Goal: Task Accomplishment & Management: Use online tool/utility

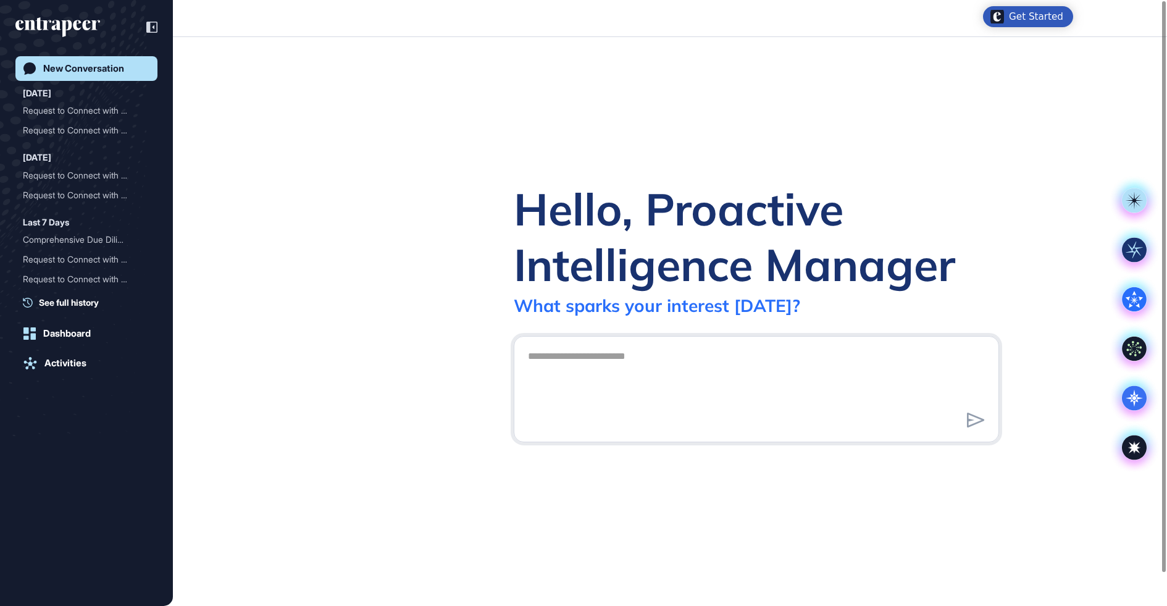
scroll to position [1, 1]
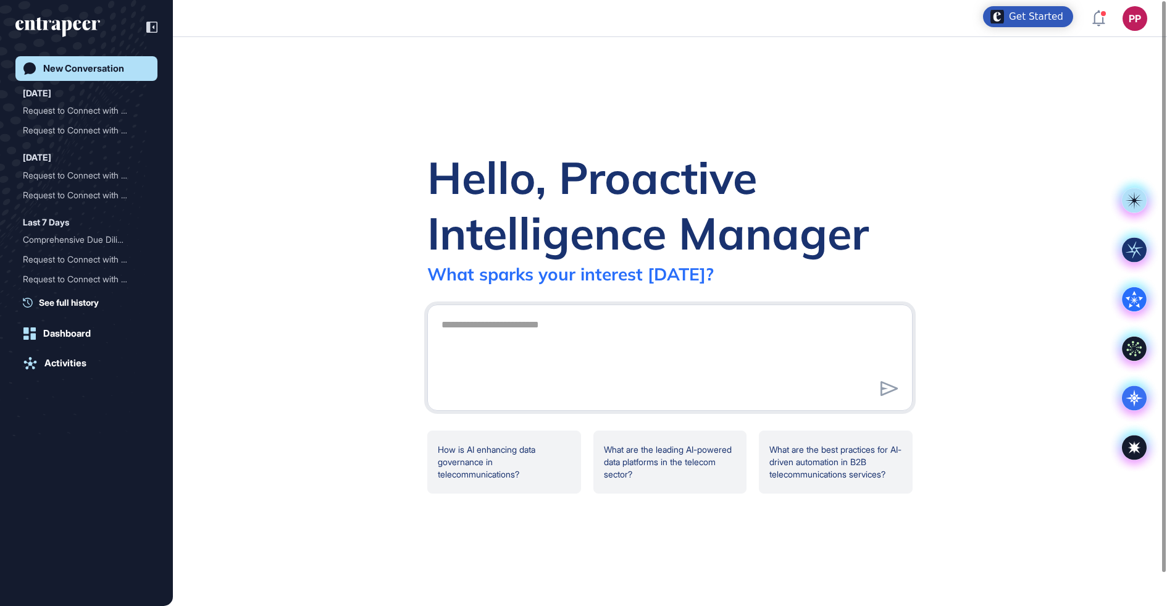
click at [447, 312] on div at bounding box center [669, 357] width 485 height 106
click at [463, 334] on textarea at bounding box center [670, 356] width 472 height 86
click at [1133, 404] on icon at bounding box center [1134, 397] width 25 height 25
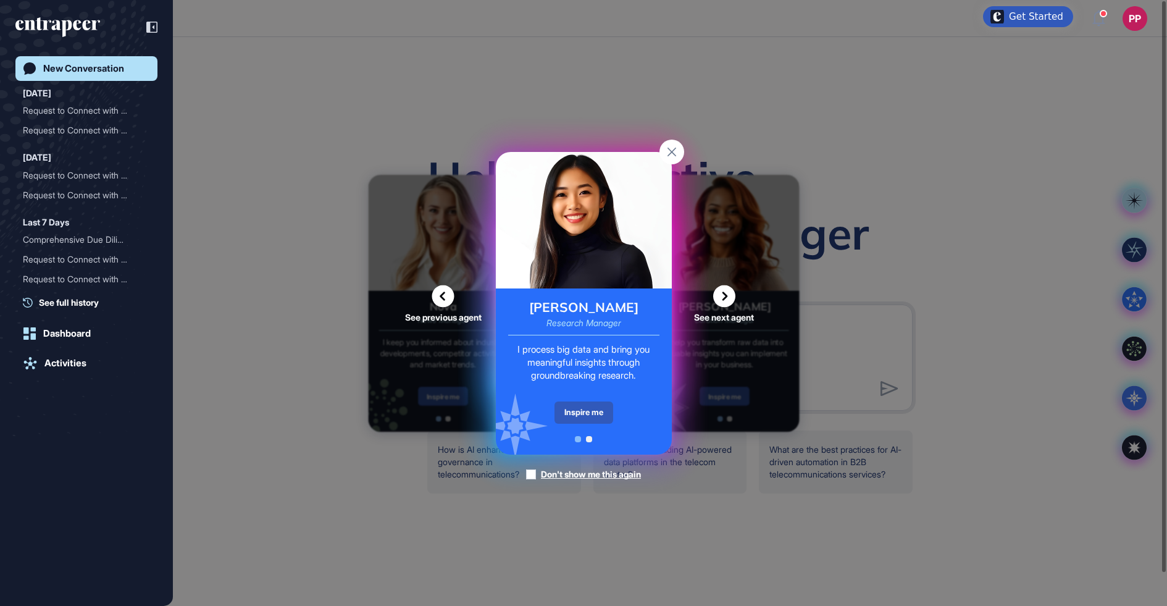
click at [562, 406] on div "Inspire me" at bounding box center [584, 412] width 59 height 22
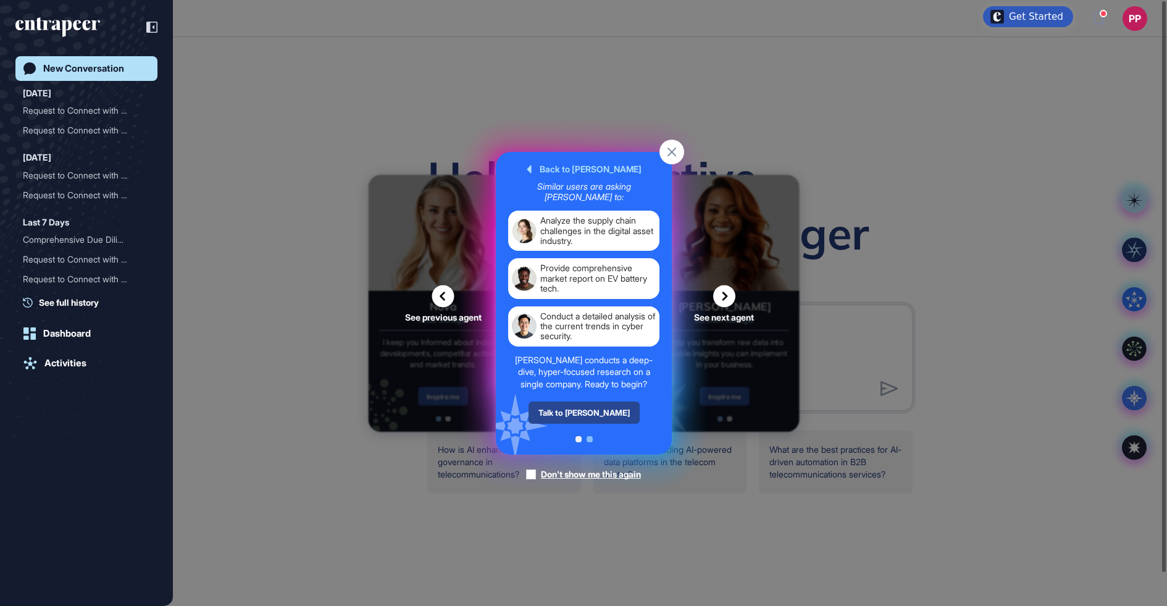
click at [577, 407] on div "Talk to Reese" at bounding box center [583, 412] width 111 height 22
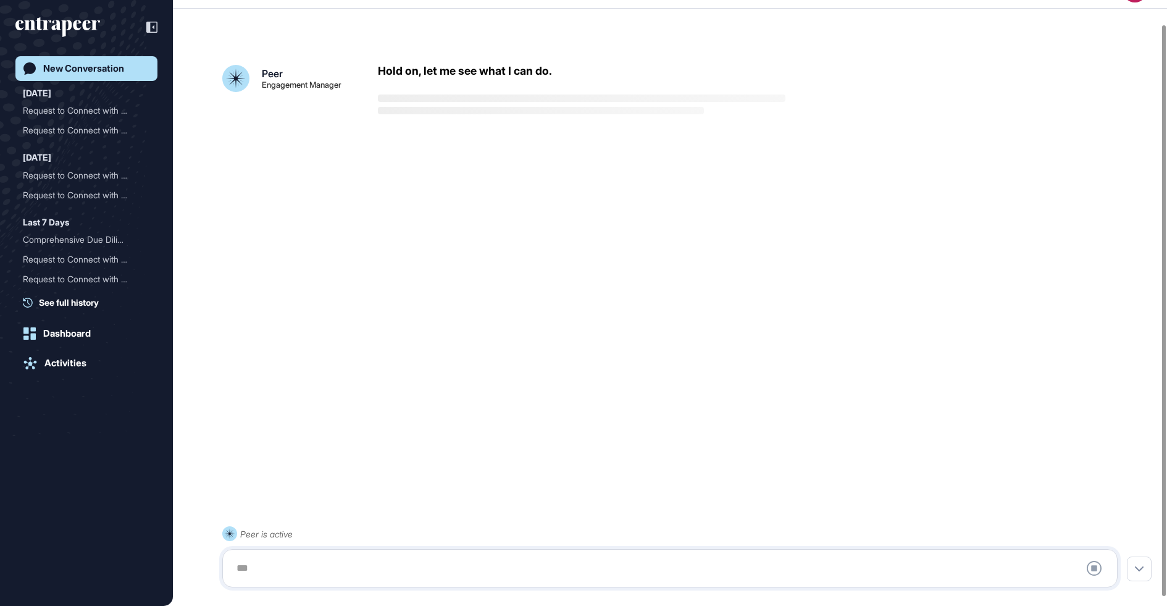
scroll to position [34, 0]
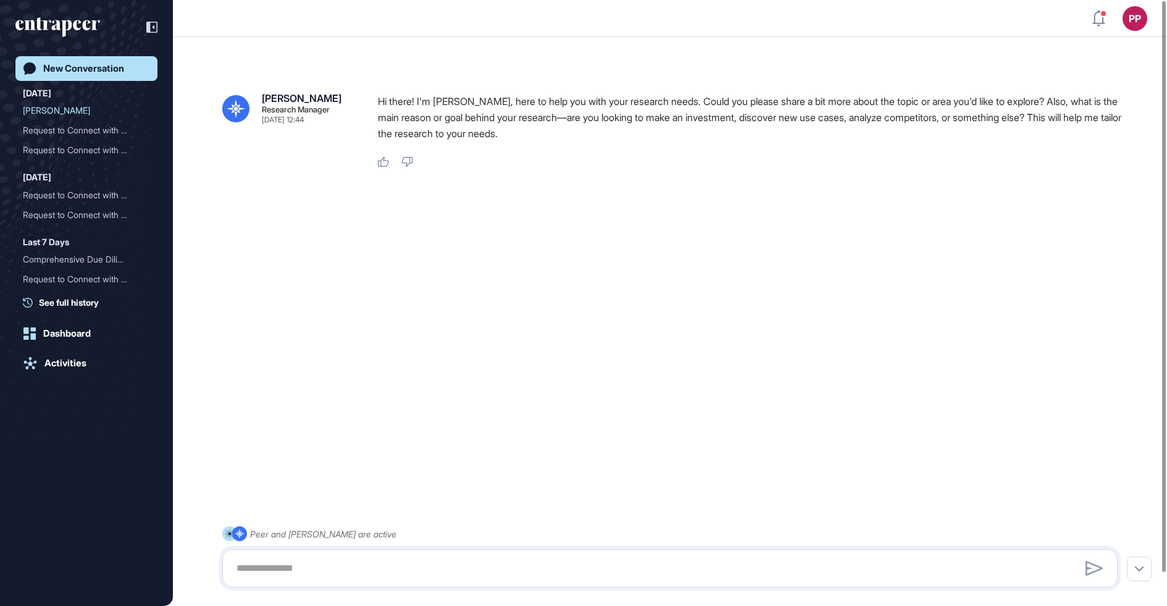
click at [65, 70] on div "New Conversation" at bounding box center [83, 68] width 81 height 11
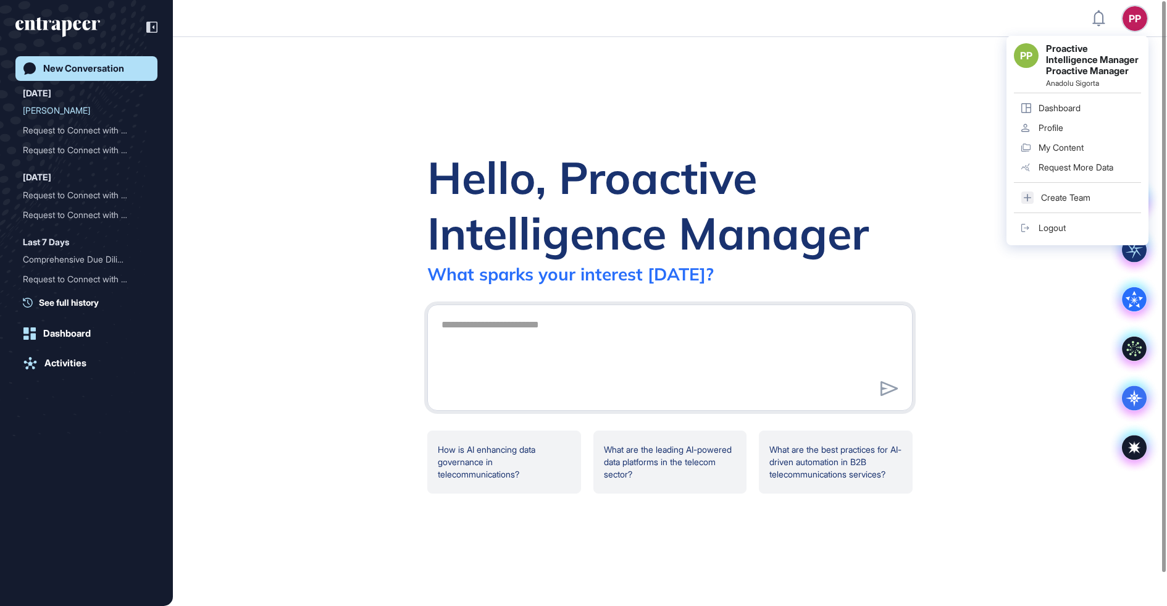
drag, startPoint x: 1141, startPoint y: 19, endPoint x: 1133, endPoint y: 19, distance: 8.0
click at [1141, 36] on div "PP Proactive Intelligence Manager Proactive Manager Anadolu Sigorta Dashboard P…" at bounding box center [1078, 140] width 142 height 209
click at [1045, 133] on div "Profile" at bounding box center [1051, 128] width 25 height 10
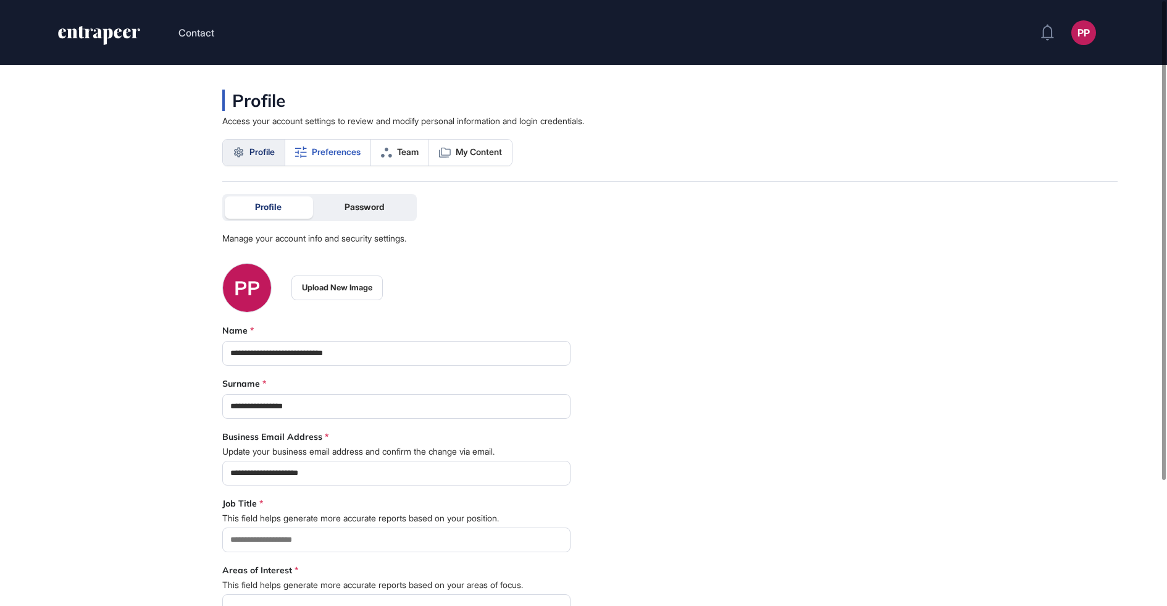
click at [355, 157] on span "Preferences" at bounding box center [336, 152] width 49 height 10
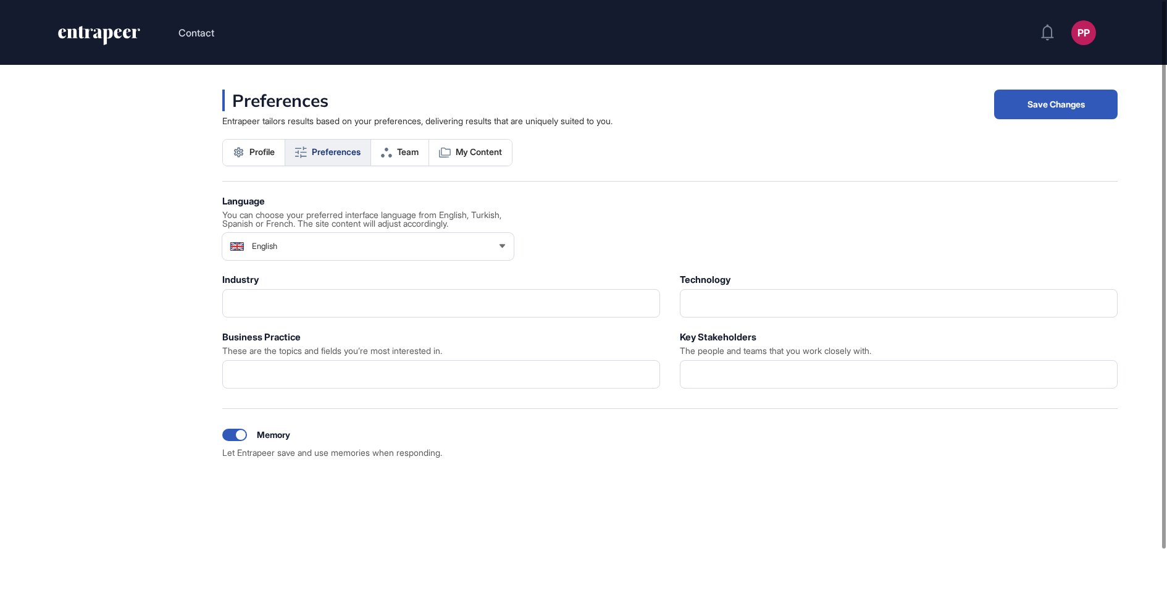
click at [124, 30] on icon "entrapeer-logo" at bounding box center [94, 33] width 73 height 10
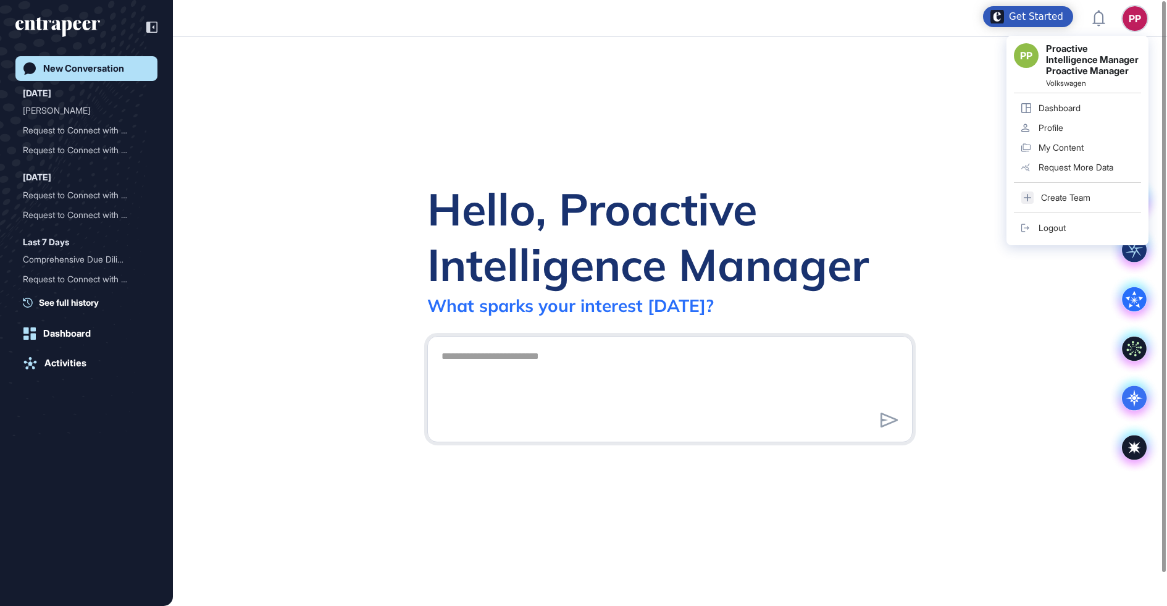
click at [1135, 18] on div "PP PP Proactive Intelligence Manager Proactive Manager Volkswagen Dashboard Pro…" at bounding box center [1135, 18] width 25 height 25
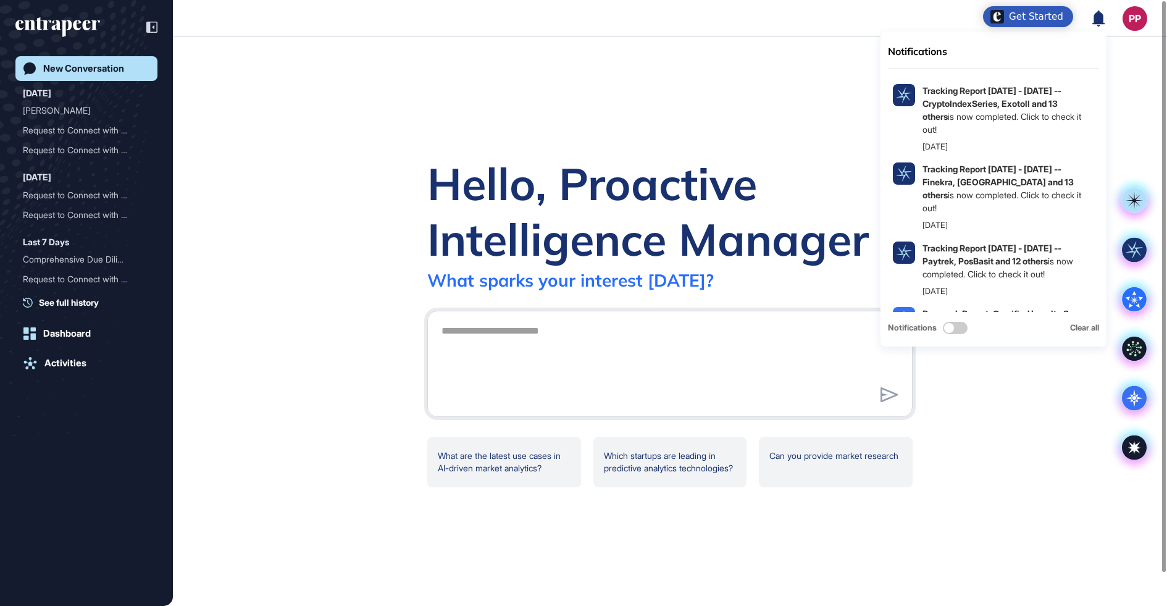
click at [870, 92] on div "Hello, Proactive Intelligence Manager What sparks your interest today? What are…" at bounding box center [670, 321] width 994 height 569
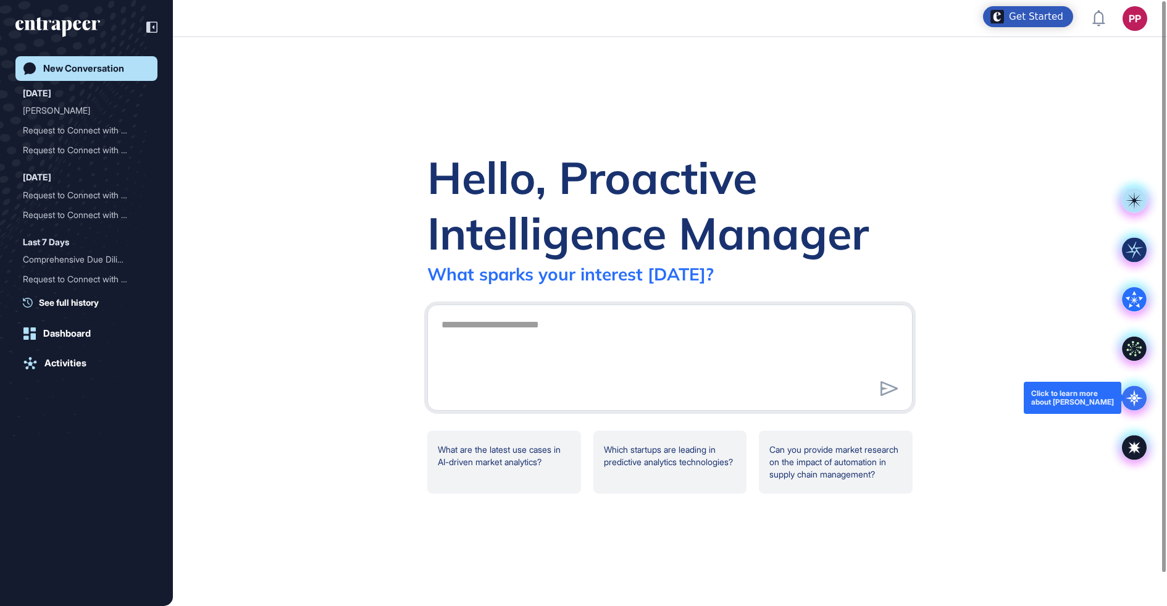
click at [1132, 400] on icon at bounding box center [1134, 397] width 17 height 17
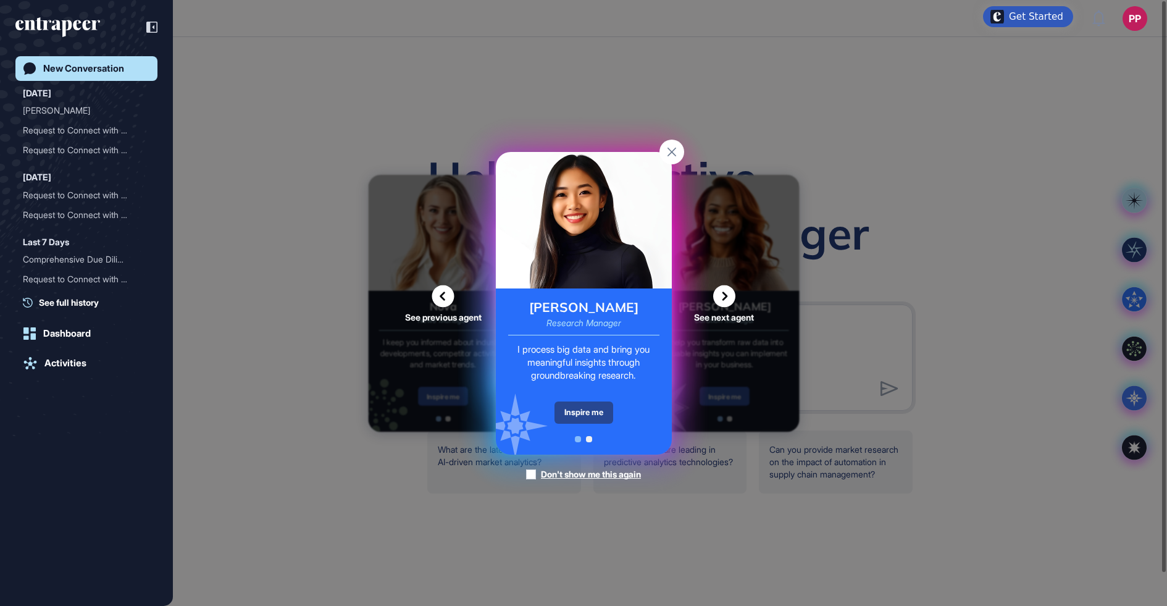
click at [584, 421] on div "Inspire me" at bounding box center [584, 412] width 59 height 22
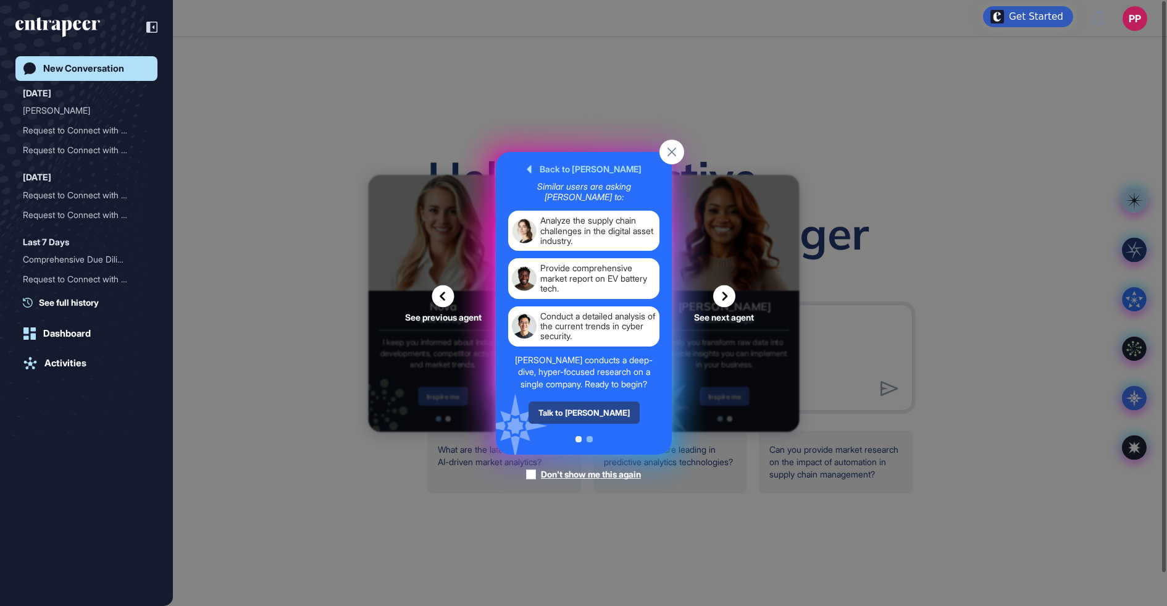
click at [587, 408] on div "Talk to Reese" at bounding box center [583, 412] width 111 height 22
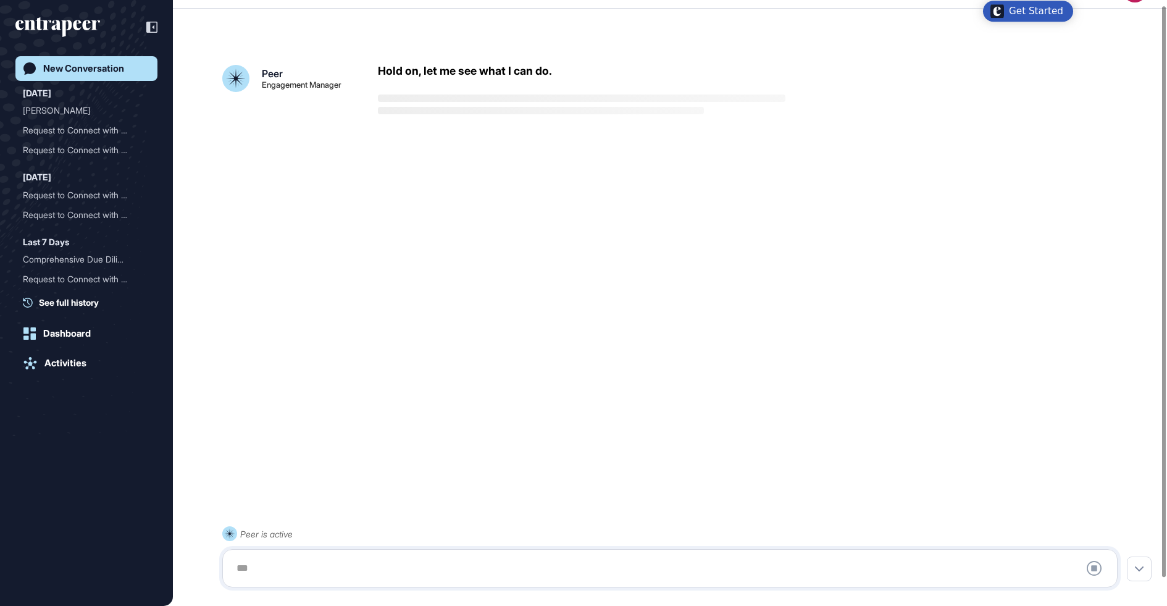
scroll to position [34, 0]
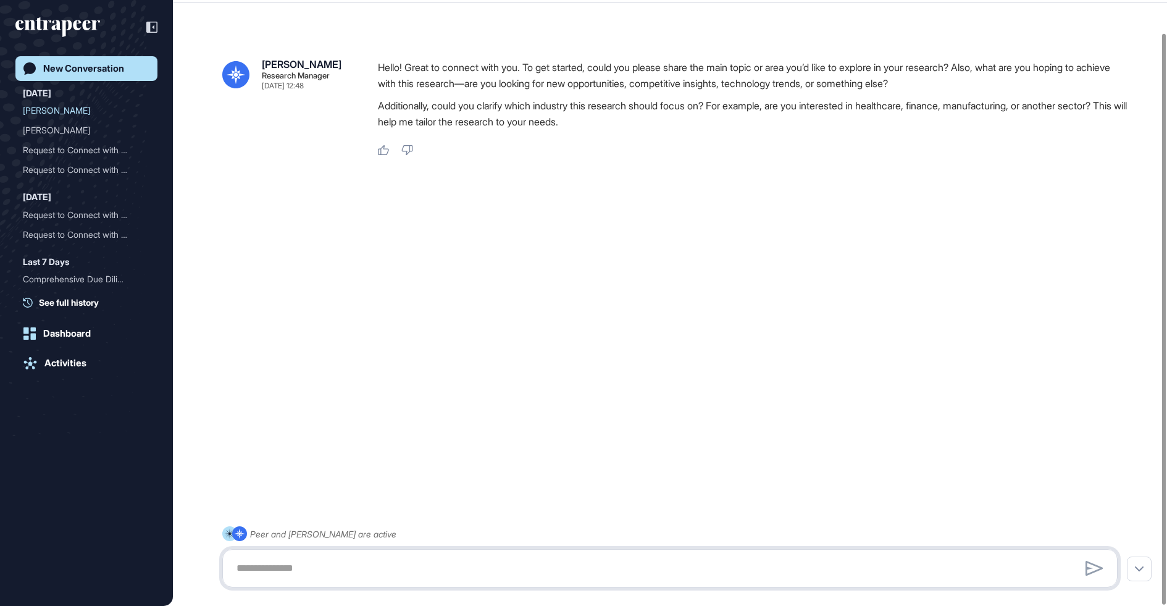
click at [477, 568] on textarea at bounding box center [670, 568] width 882 height 25
paste textarea "**********"
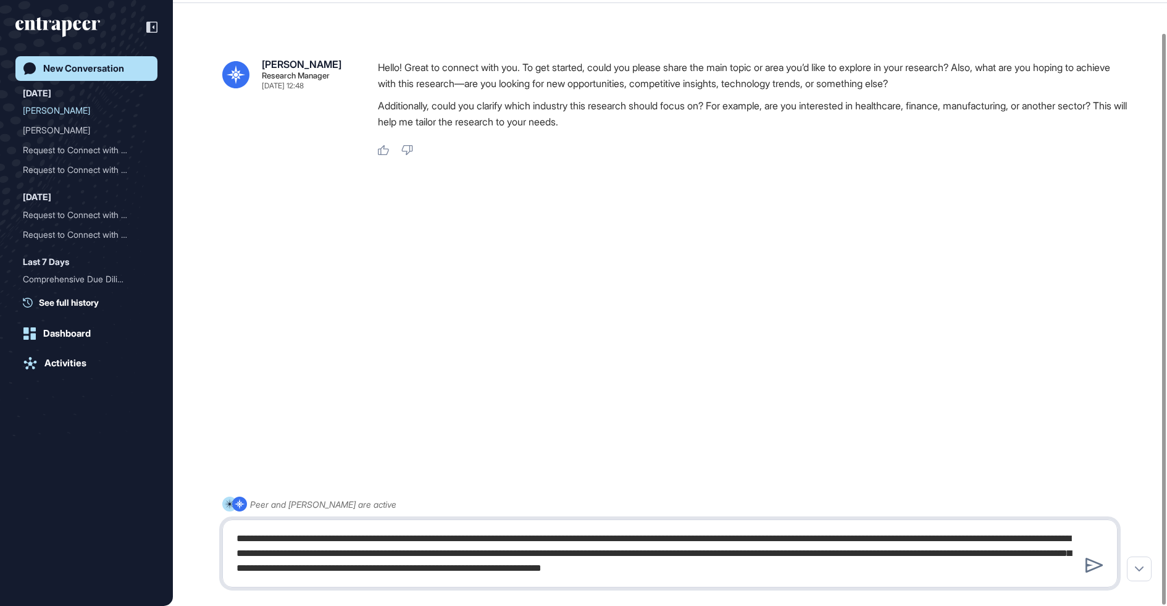
type textarea "**********"
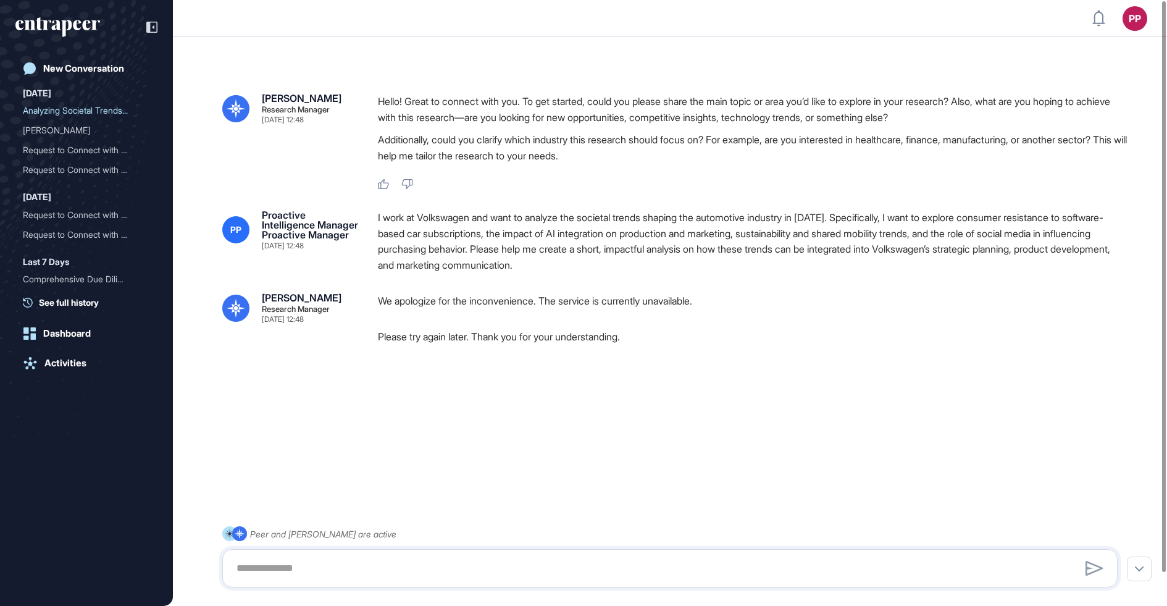
click at [369, 561] on textarea at bounding box center [670, 568] width 882 height 25
type textarea "**********"
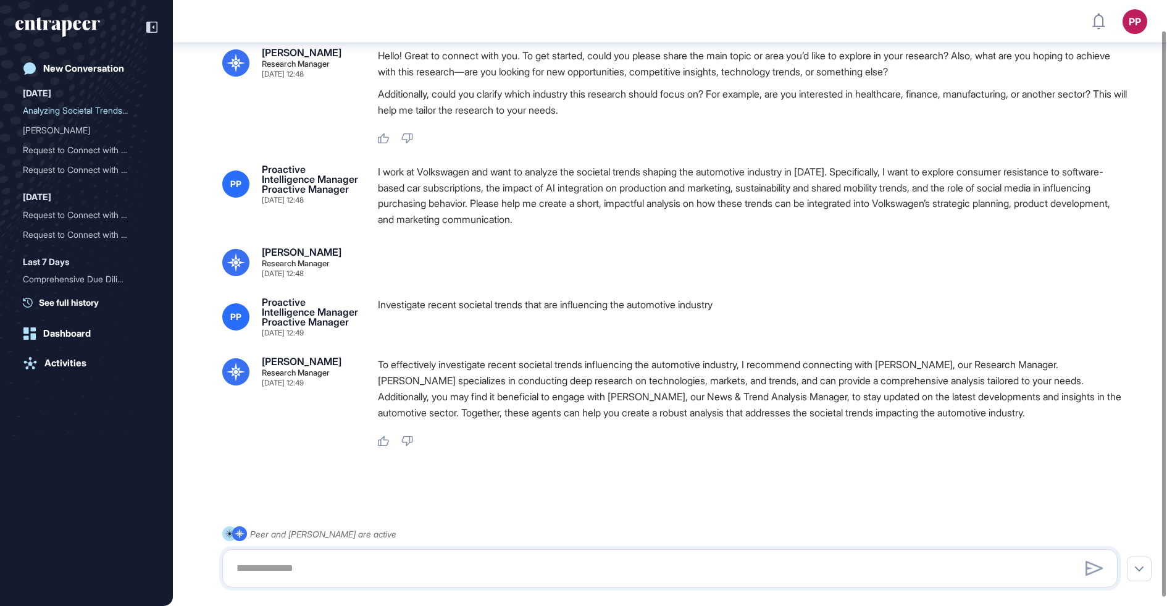
scroll to position [46, 0]
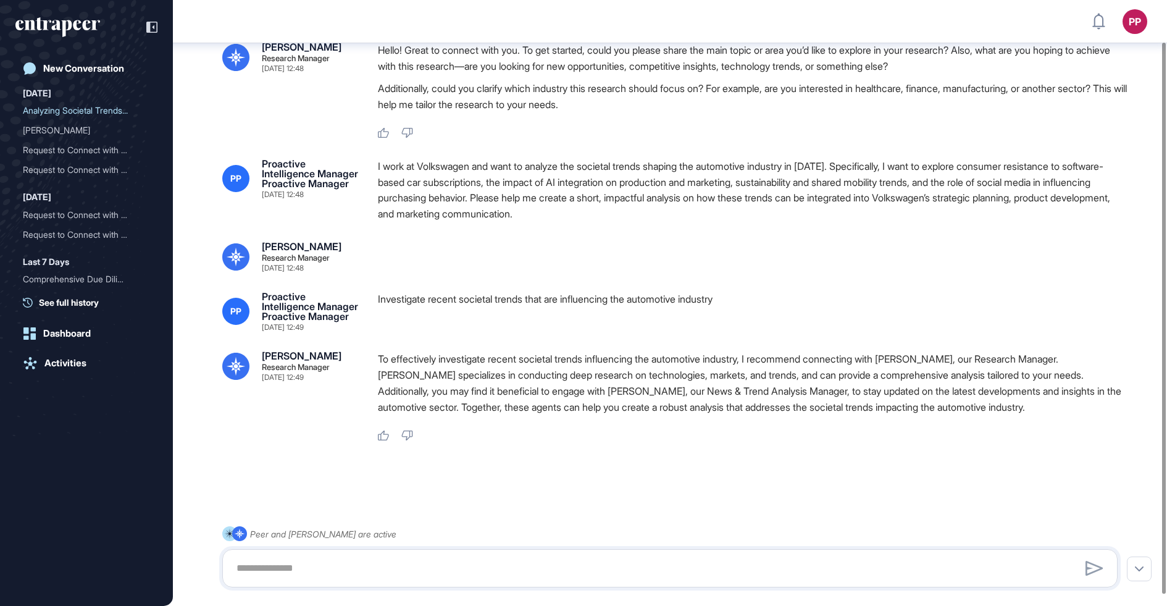
click at [492, 548] on div "Peer and [PERSON_NAME] are active" at bounding box center [670, 556] width 896 height 61
click at [487, 555] on div at bounding box center [670, 568] width 896 height 38
click at [476, 574] on textarea at bounding box center [670, 568] width 882 height 25
type textarea "**********"
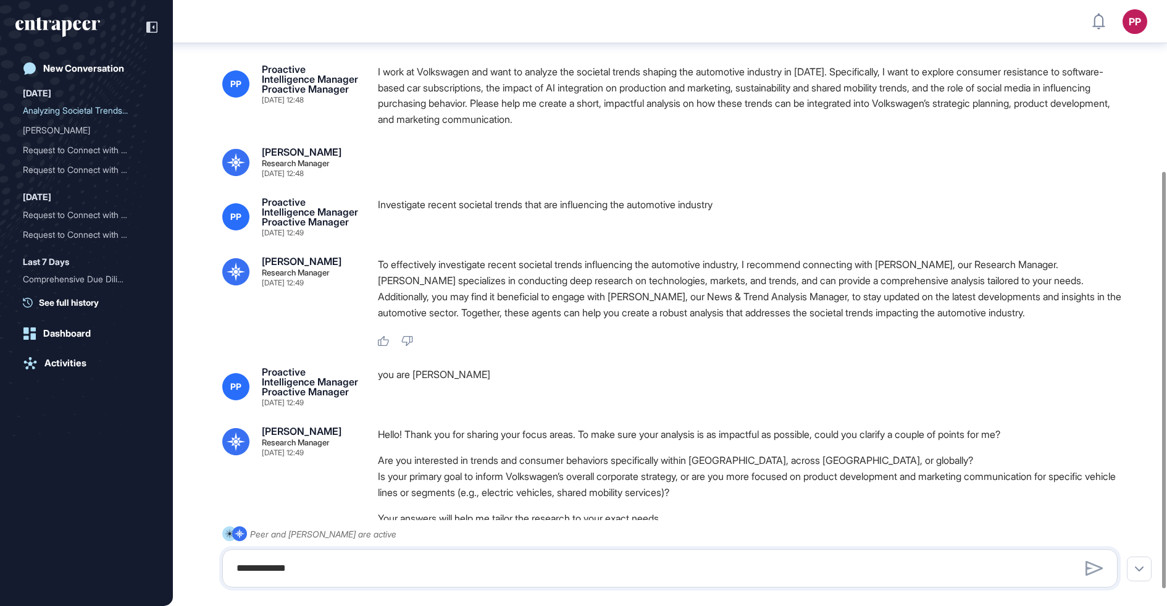
scroll to position [21, 0]
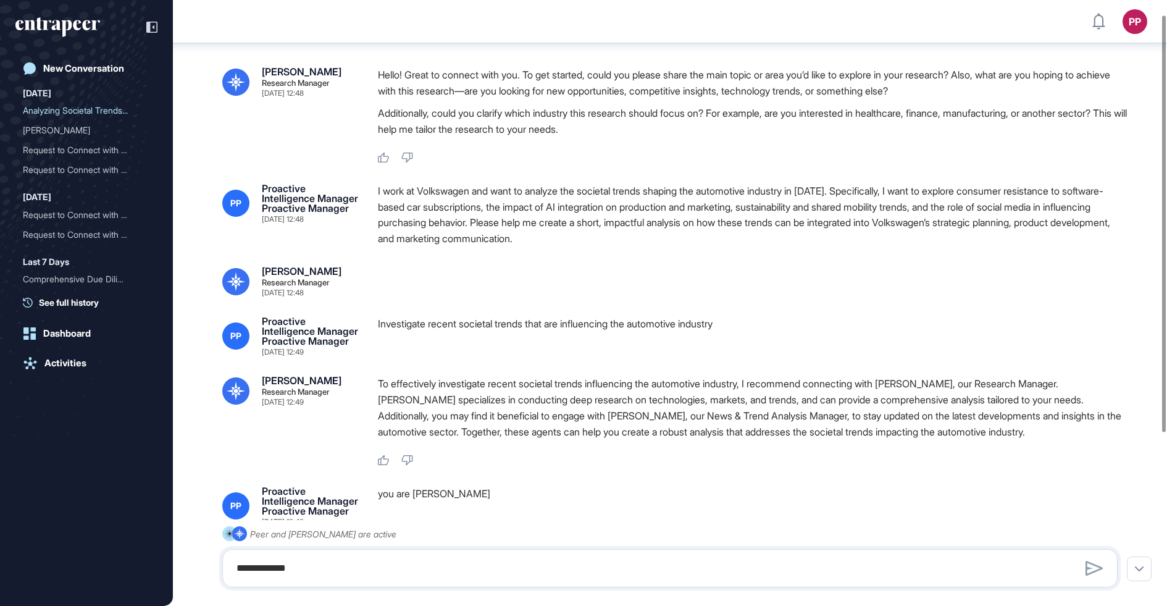
click at [489, 198] on div "I work at Volkswagen and want to analyze the societal trends shaping the automo…" at bounding box center [753, 214] width 750 height 63
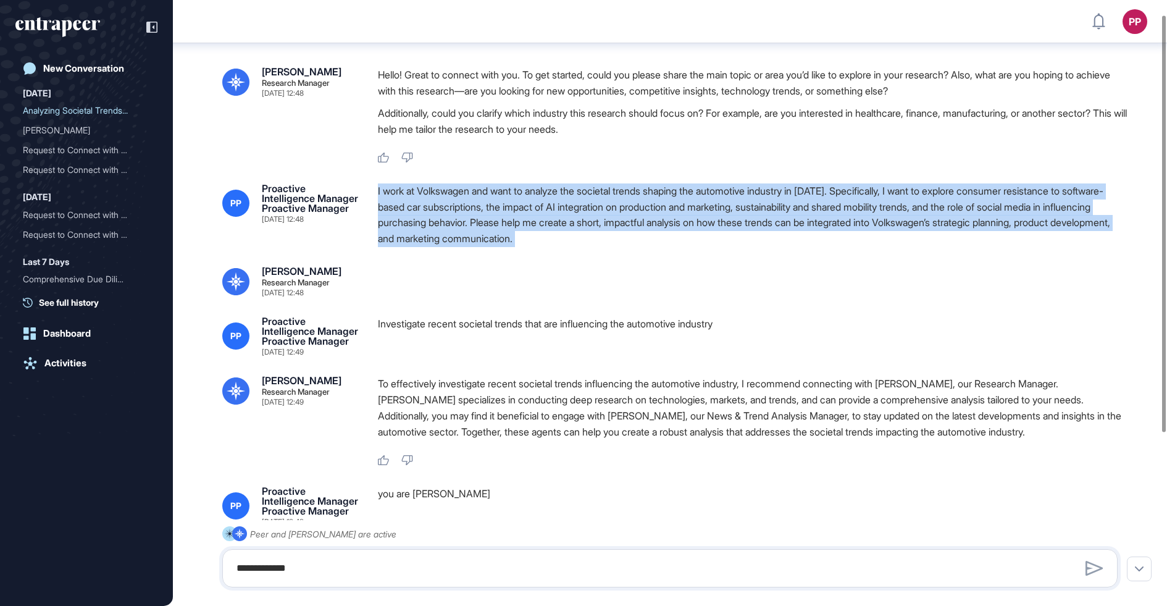
click at [489, 198] on div "I work at Volkswagen and want to analyze the societal trends shaping the automo…" at bounding box center [753, 214] width 750 height 63
copy div "I work at Volkswagen and want to analyze the societal trends shaping the automo…"
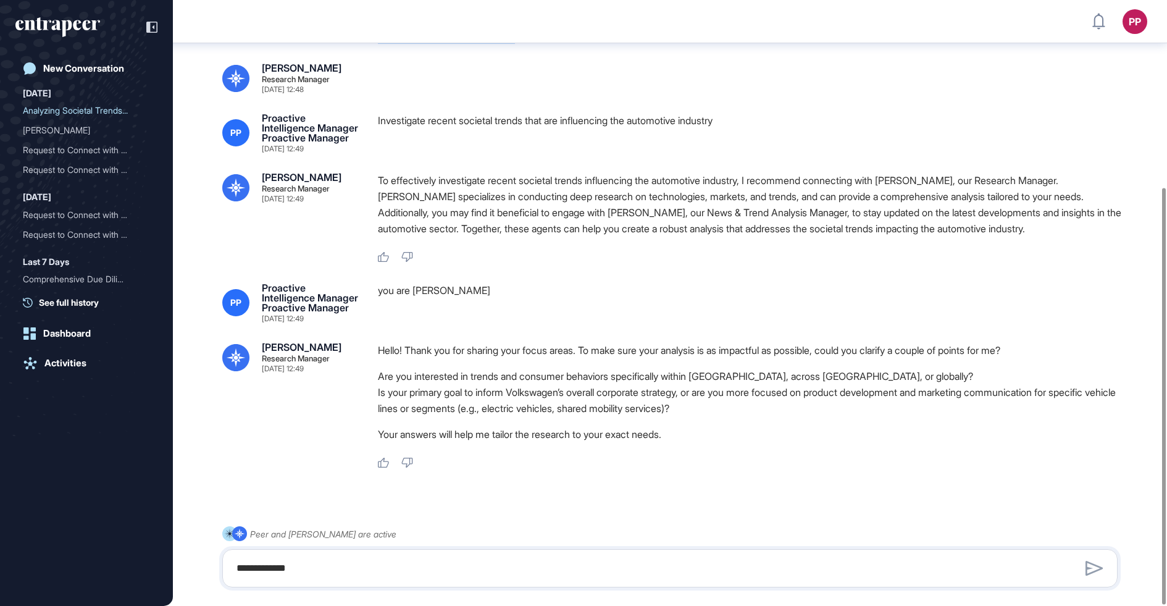
scroll to position [272, 0]
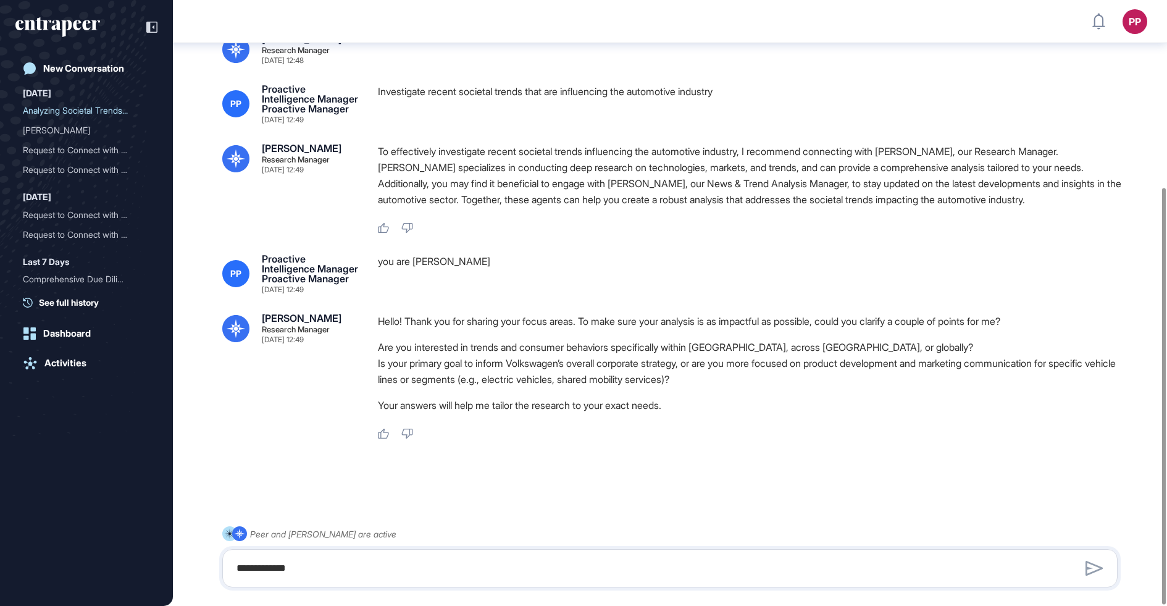
drag, startPoint x: 437, startPoint y: 558, endPoint x: 427, endPoint y: 572, distance: 17.0
click at [432, 565] on div "**********" at bounding box center [670, 568] width 896 height 38
click at [427, 572] on textarea at bounding box center [670, 568] width 882 height 25
paste textarea "**********"
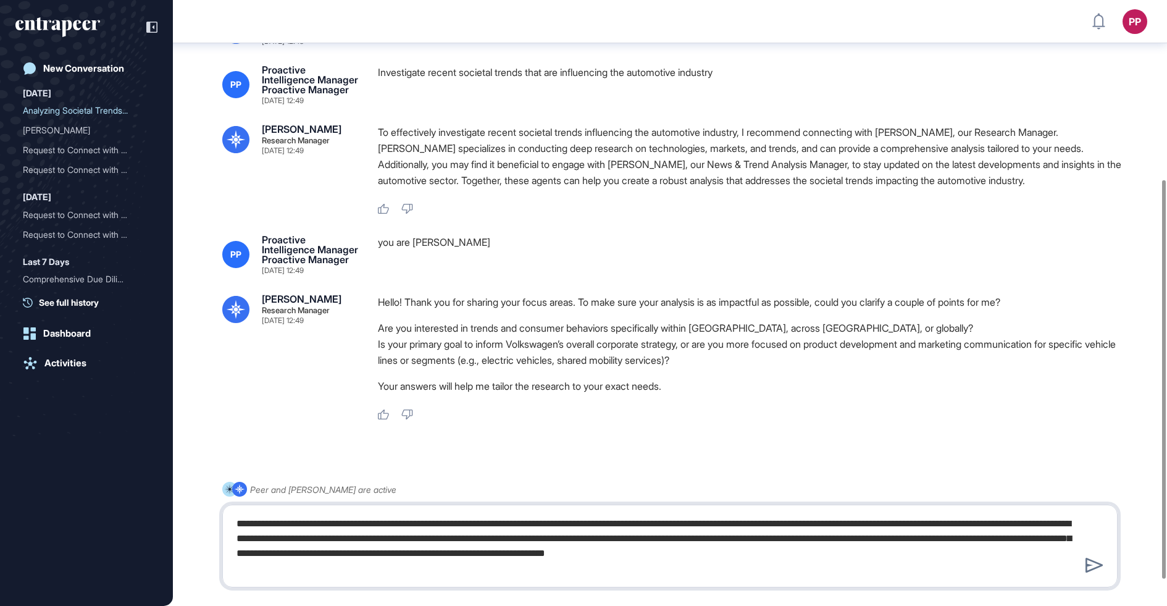
type textarea "**********"
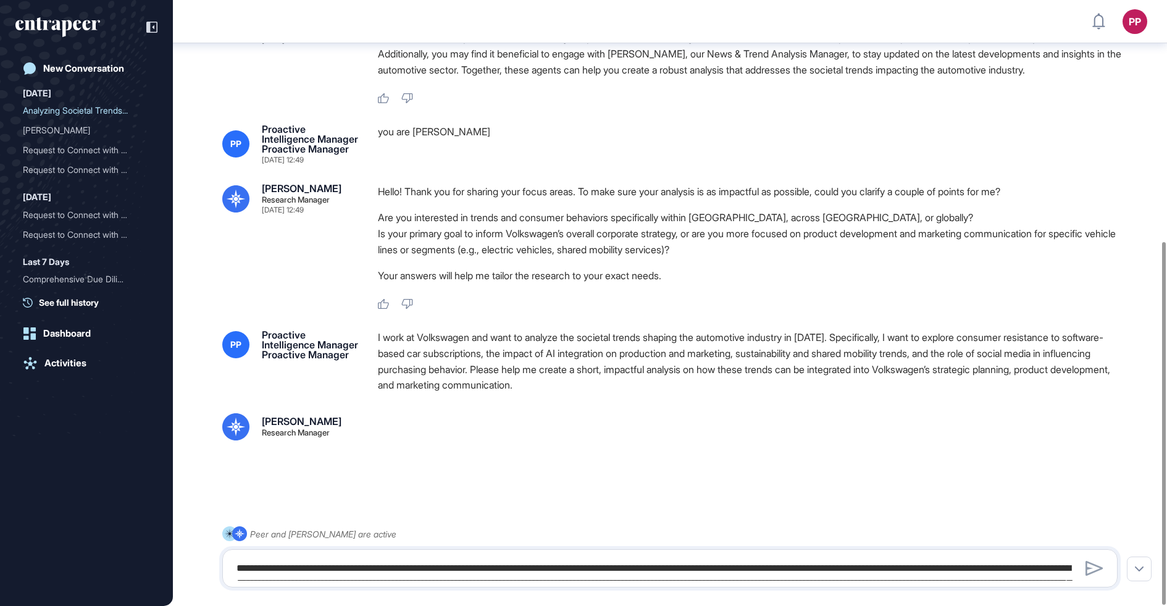
scroll to position [405, 0]
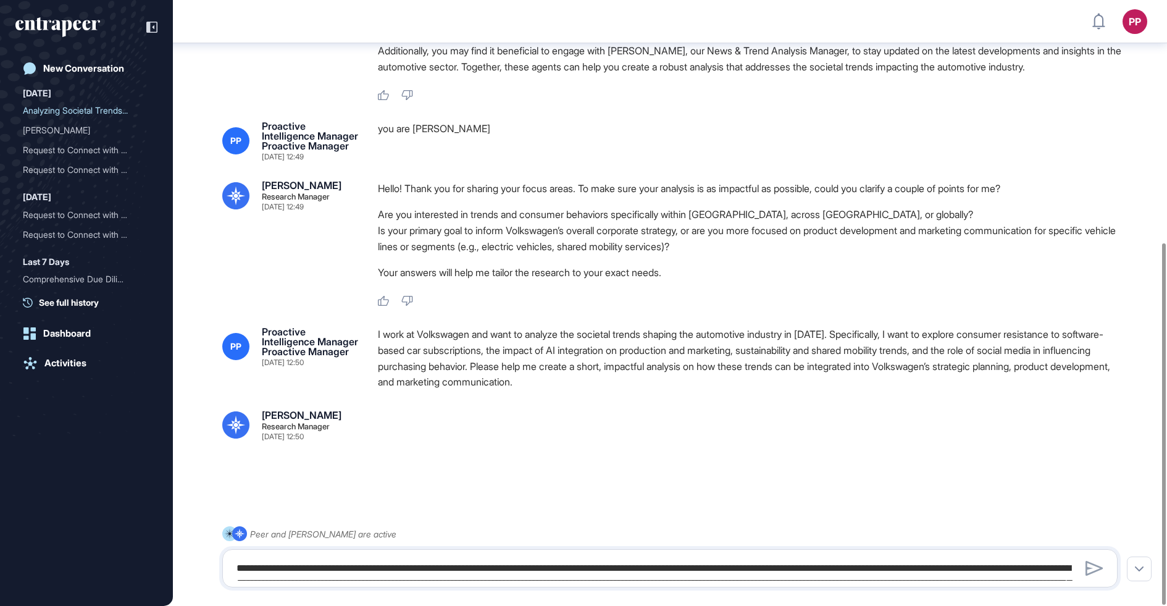
click at [487, 353] on div "I work at Volkswagen and want to analyze the societal trends shaping the automo…" at bounding box center [753, 358] width 750 height 63
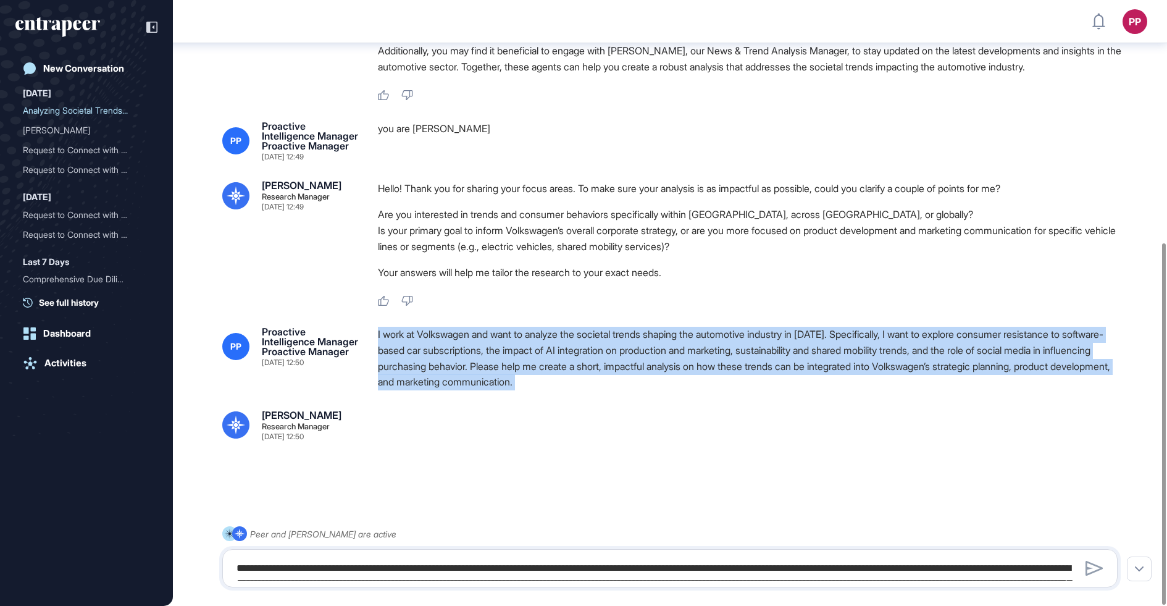
click at [487, 353] on div "I work at Volkswagen and want to analyze the societal trends shaping the automo…" at bounding box center [753, 358] width 750 height 63
copy div "I work at Volkswagen and want to analyze the societal trends shaping the automo…"
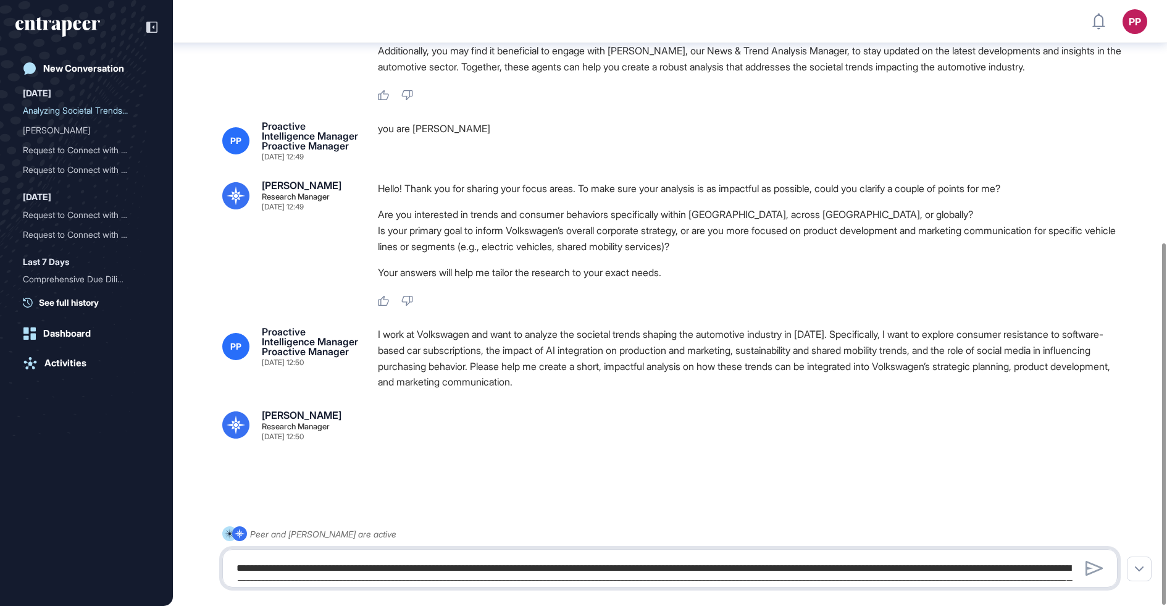
click at [477, 557] on textarea "**********" at bounding box center [670, 568] width 882 height 25
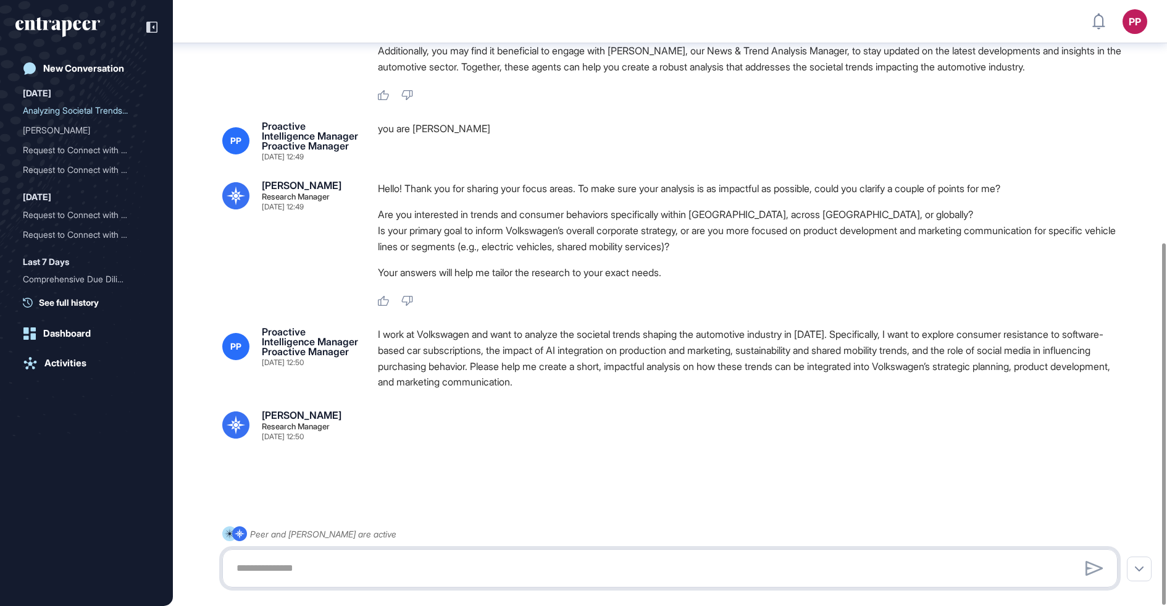
paste textarea "**********"
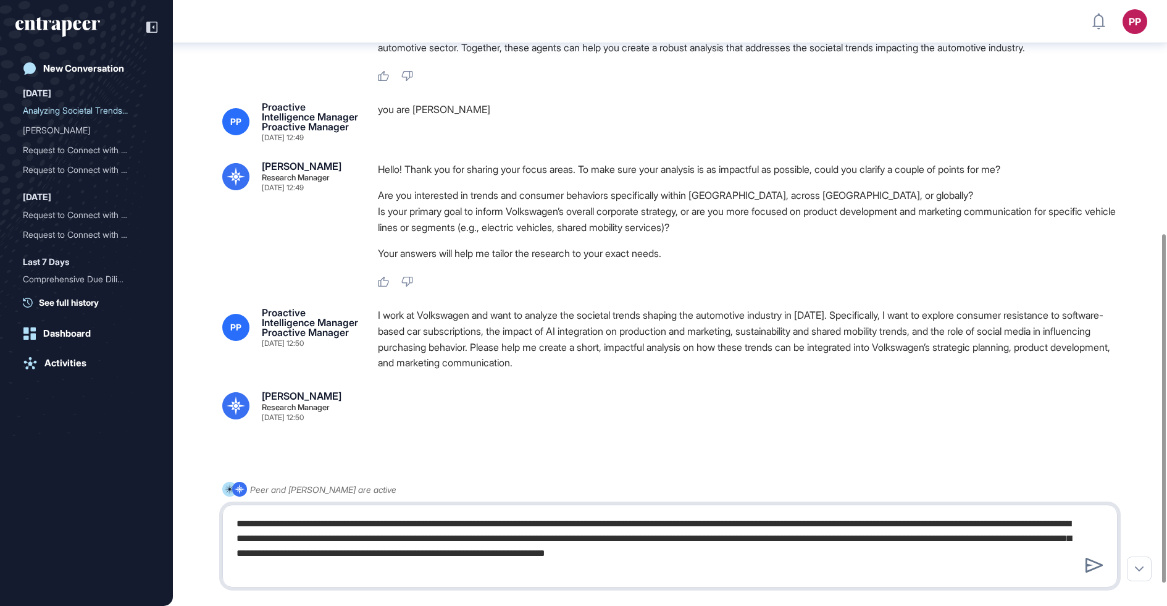
type textarea "**********"
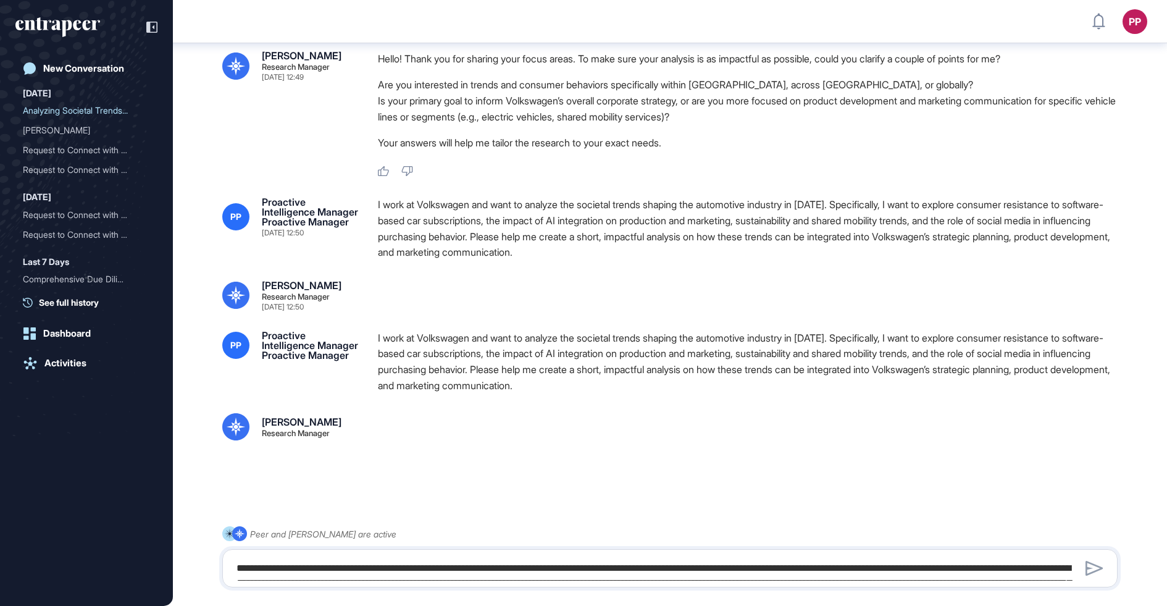
scroll to position [538, 0]
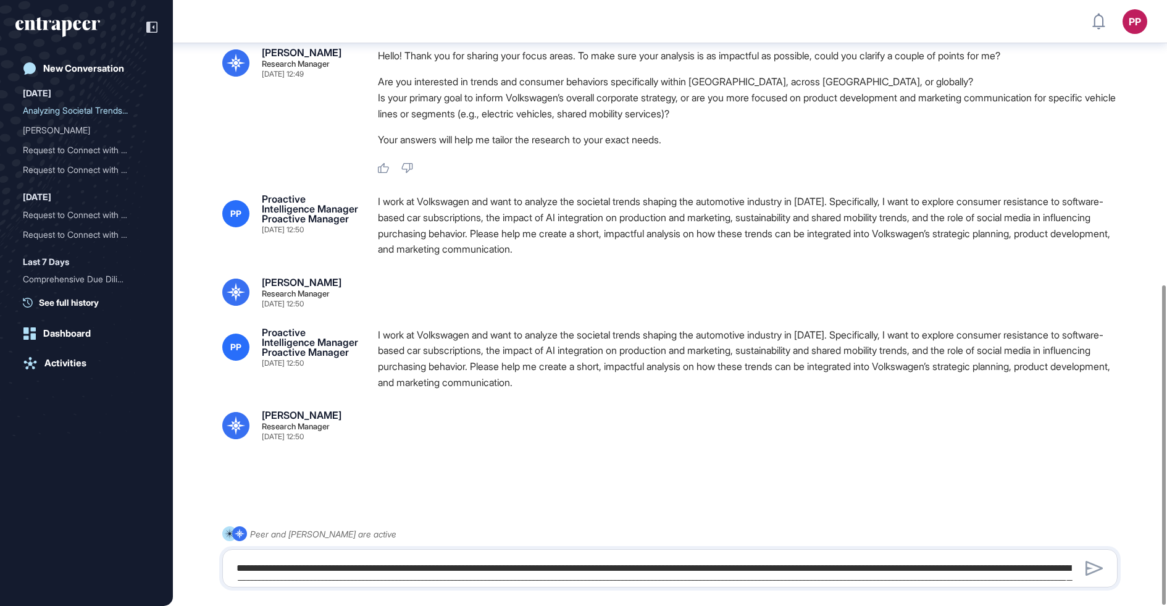
click at [443, 371] on div "I work at Volkswagen and want to analyze the societal trends shaping the automo…" at bounding box center [753, 358] width 750 height 63
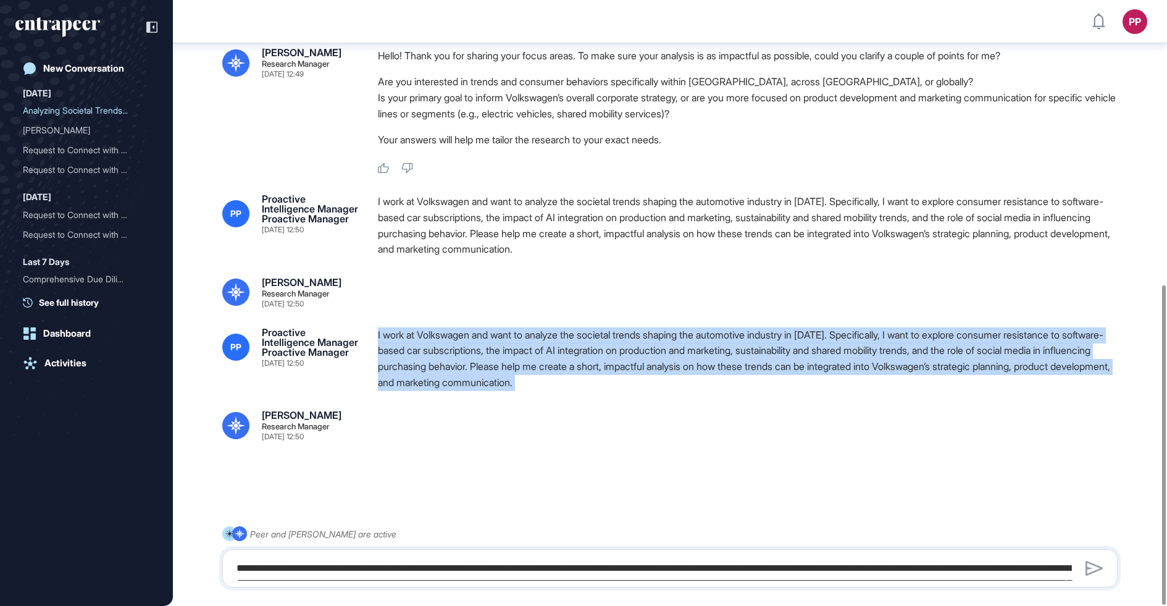
click at [443, 371] on div "I work at Volkswagen and want to analyze the societal trends shaping the automo…" at bounding box center [753, 358] width 750 height 63
copy div "I work at Volkswagen and want to analyze the societal trends shaping the automo…"
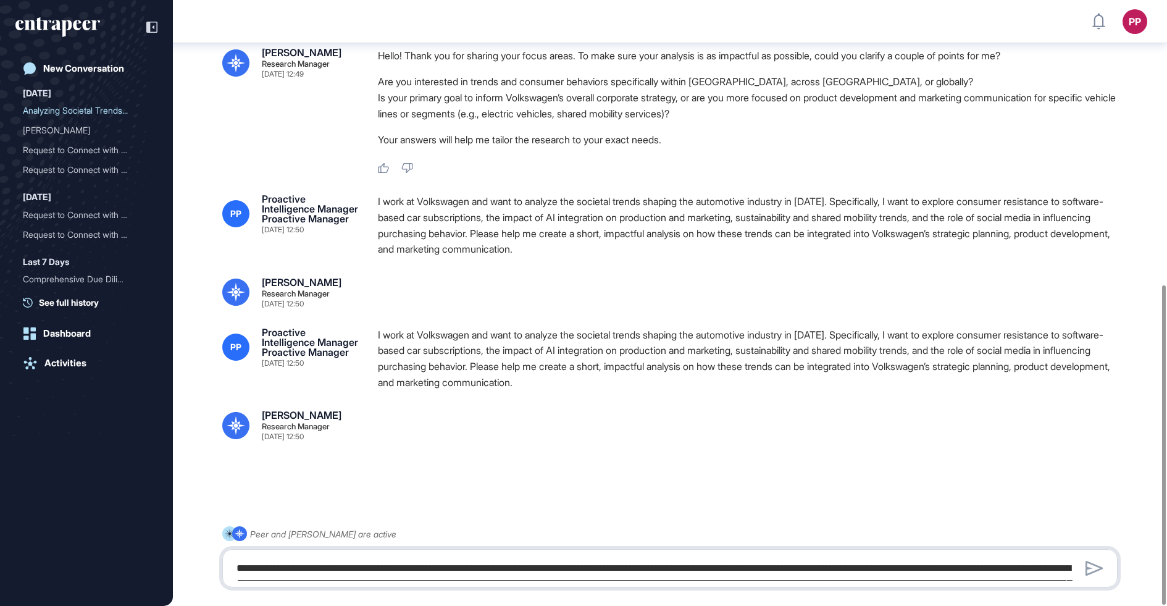
click at [392, 568] on textarea "**********" at bounding box center [670, 568] width 882 height 25
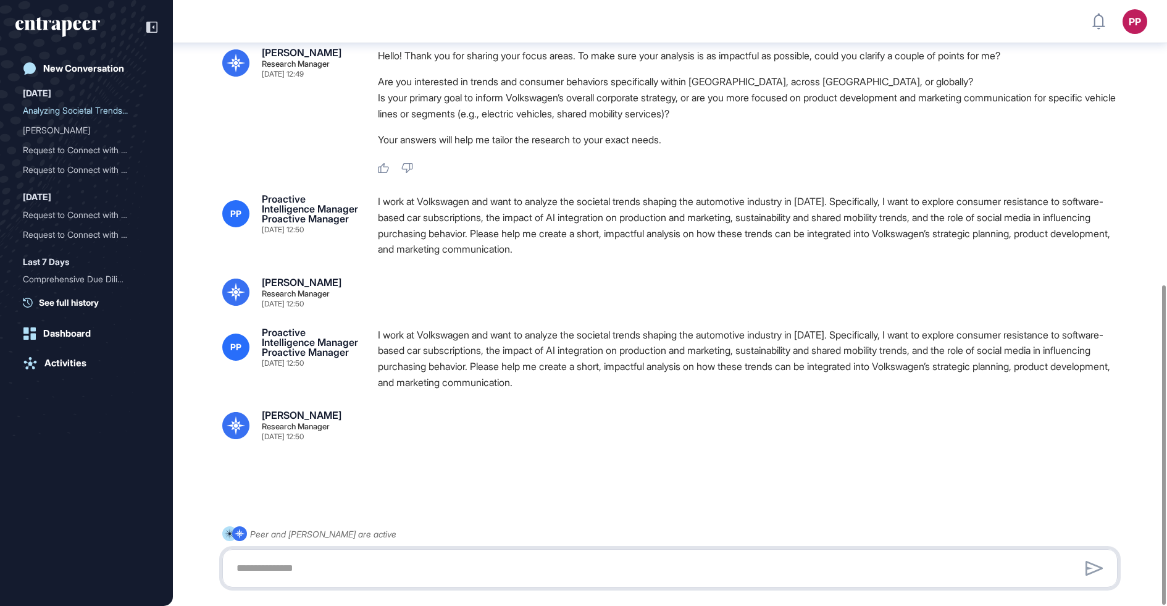
paste textarea "**********"
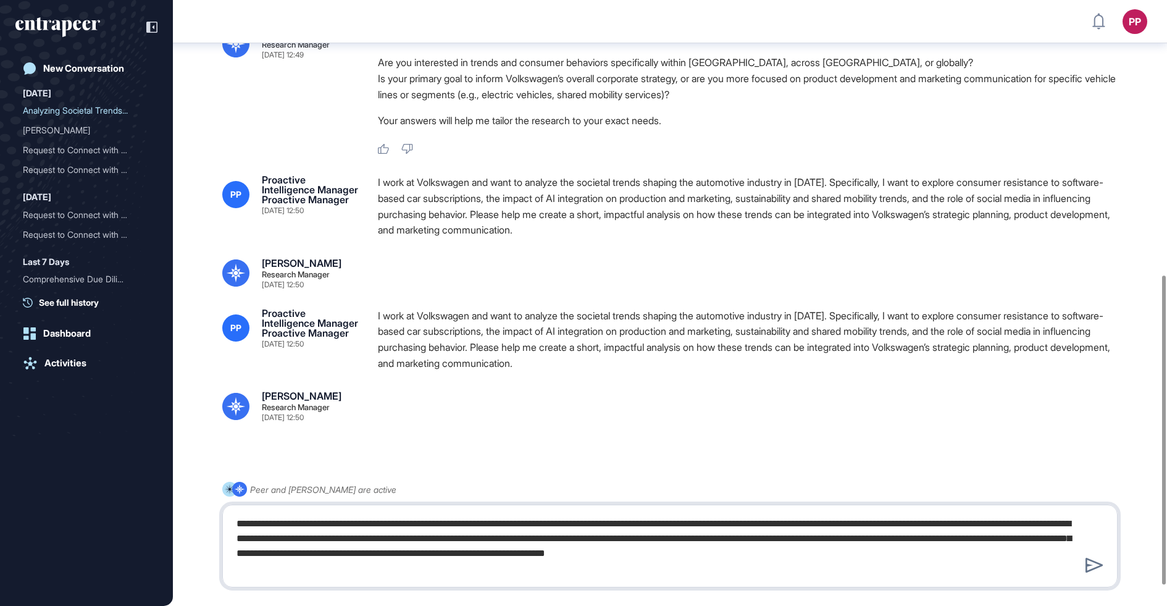
type textarea "**********"
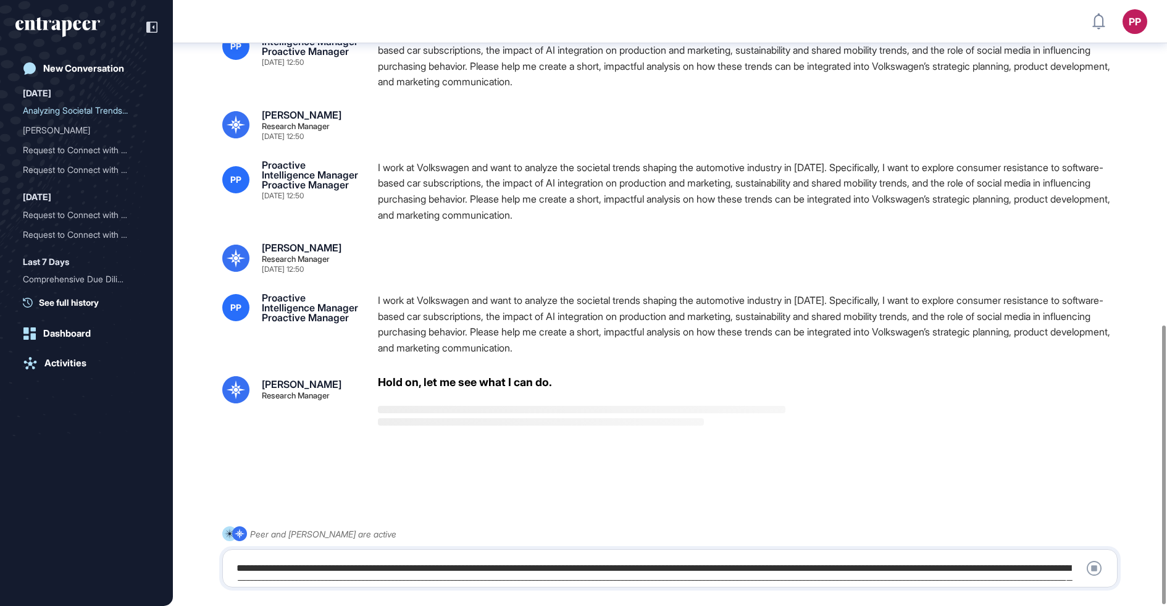
scroll to position [705, 0]
click at [473, 340] on div "I work at Volkswagen and want to analyze the societal trends shaping the automo…" at bounding box center [753, 324] width 750 height 63
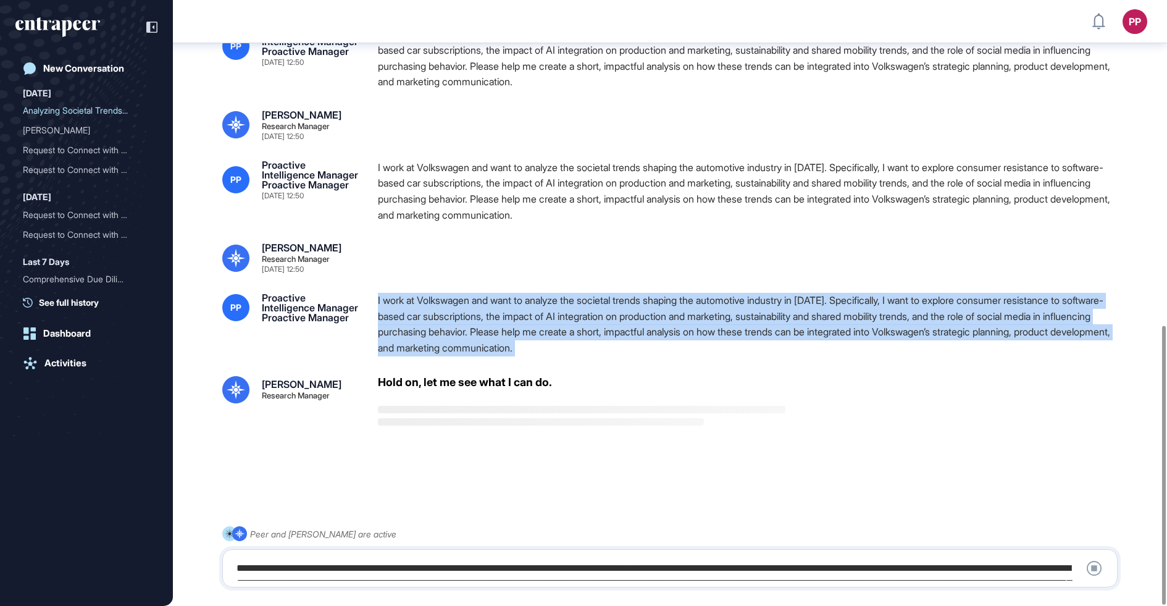
click at [473, 340] on div "I work at Volkswagen and want to analyze the societal trends shaping the automo…" at bounding box center [753, 324] width 750 height 63
copy div "I work at Volkswagen and want to analyze the societal trends shaping the automo…"
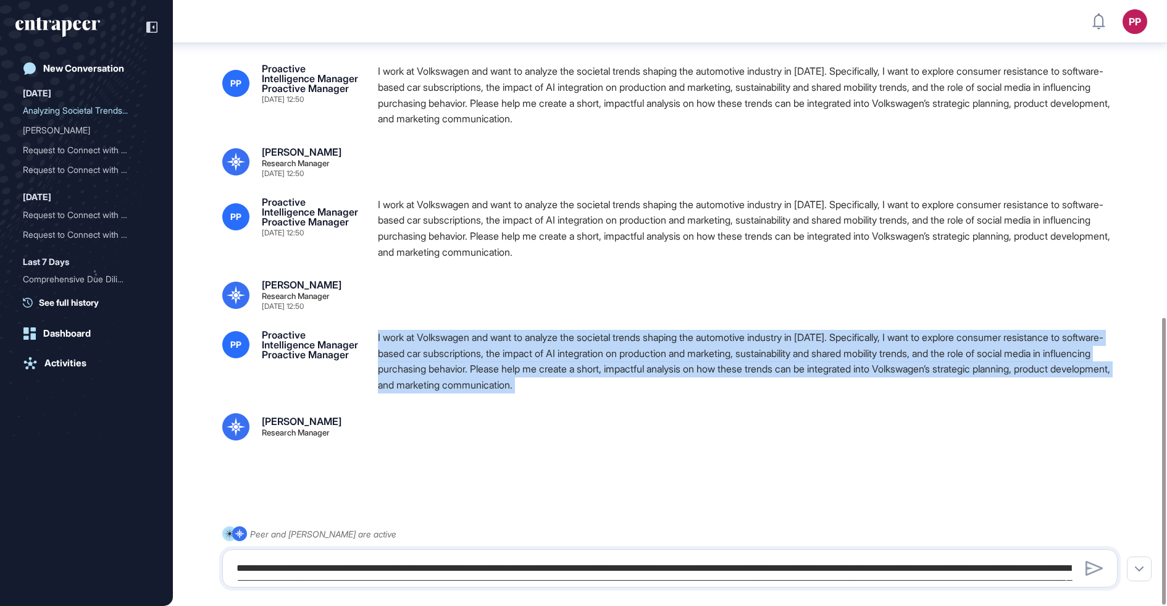
scroll to position [671, 0]
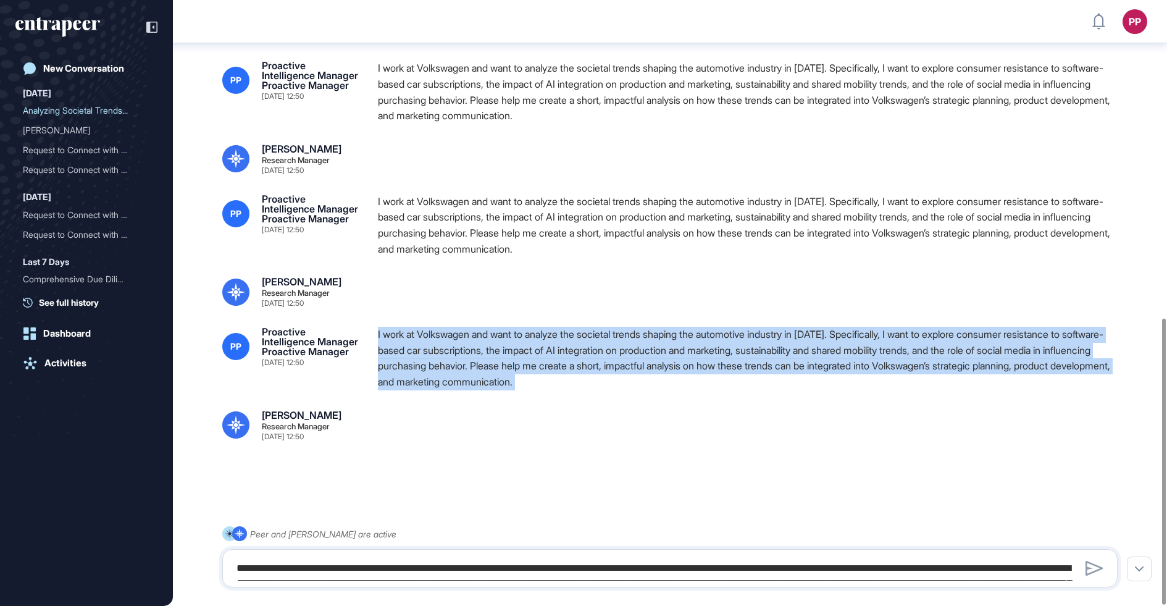
click at [473, 340] on div "I work at Volkswagen and want to analyze the societal trends shaping the automo…" at bounding box center [753, 358] width 750 height 63
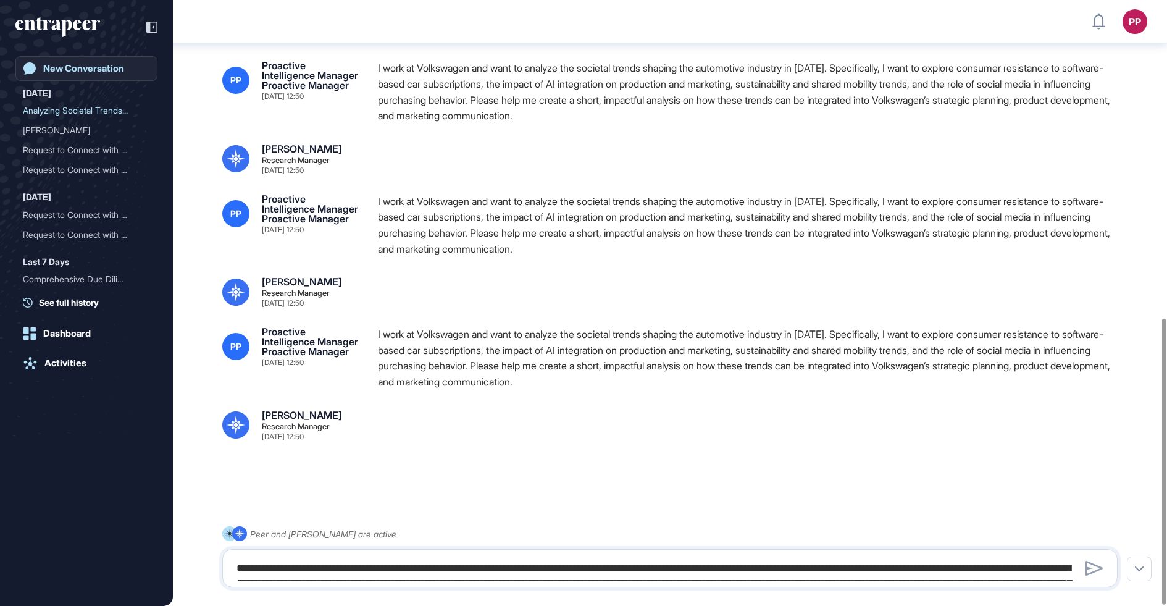
click at [83, 75] on link "New Conversation" at bounding box center [86, 68] width 142 height 25
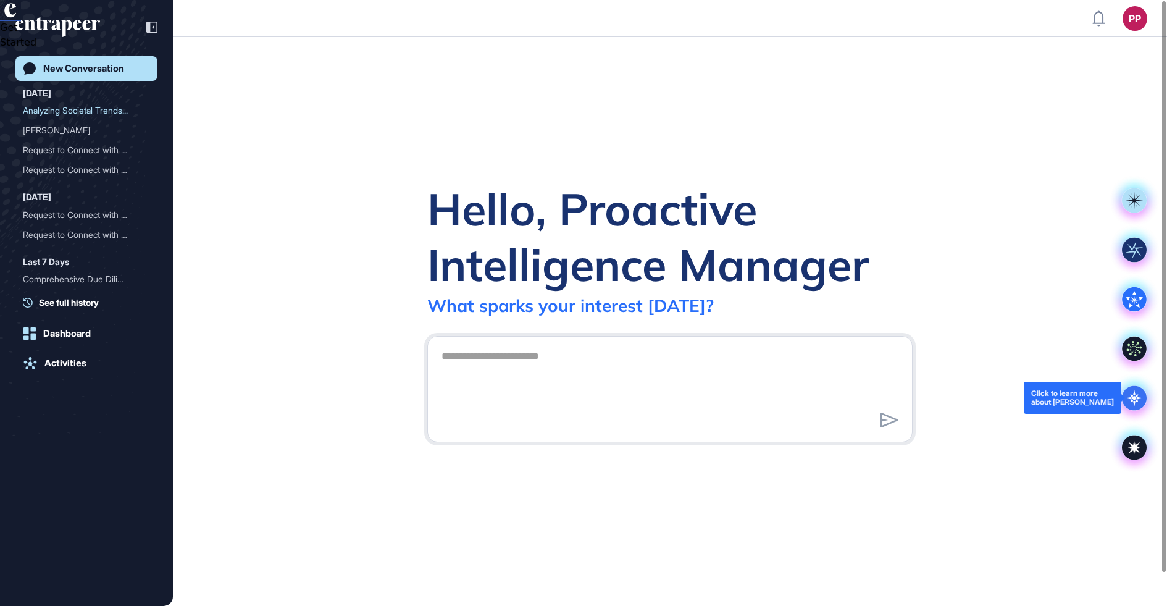
click at [1132, 407] on icon at bounding box center [1134, 397] width 25 height 25
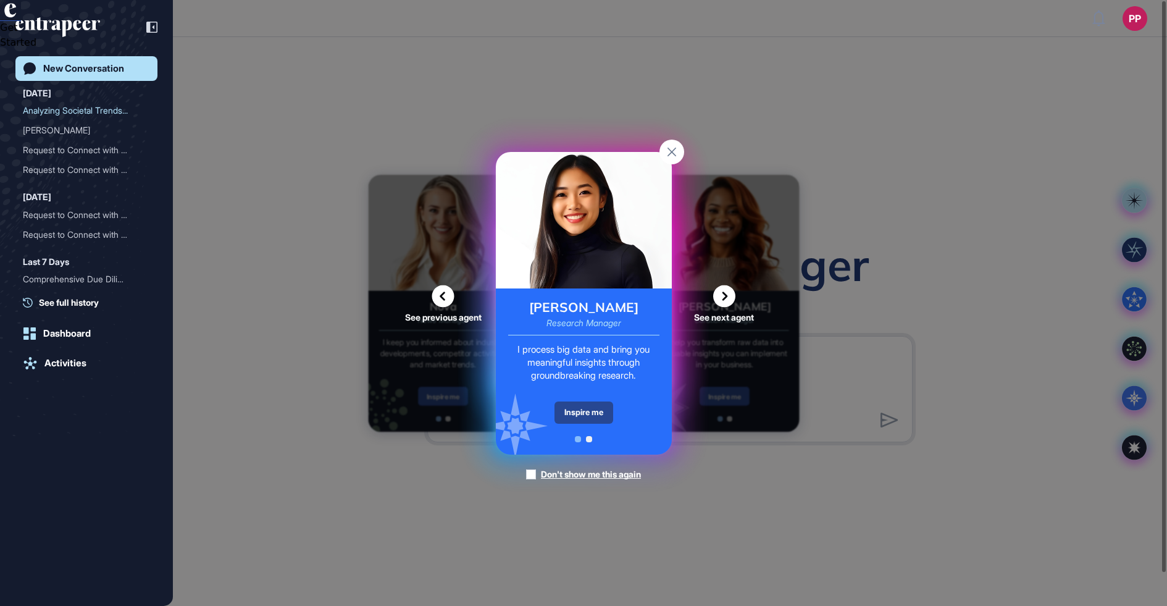
click at [602, 413] on div "Inspire me" at bounding box center [584, 412] width 59 height 22
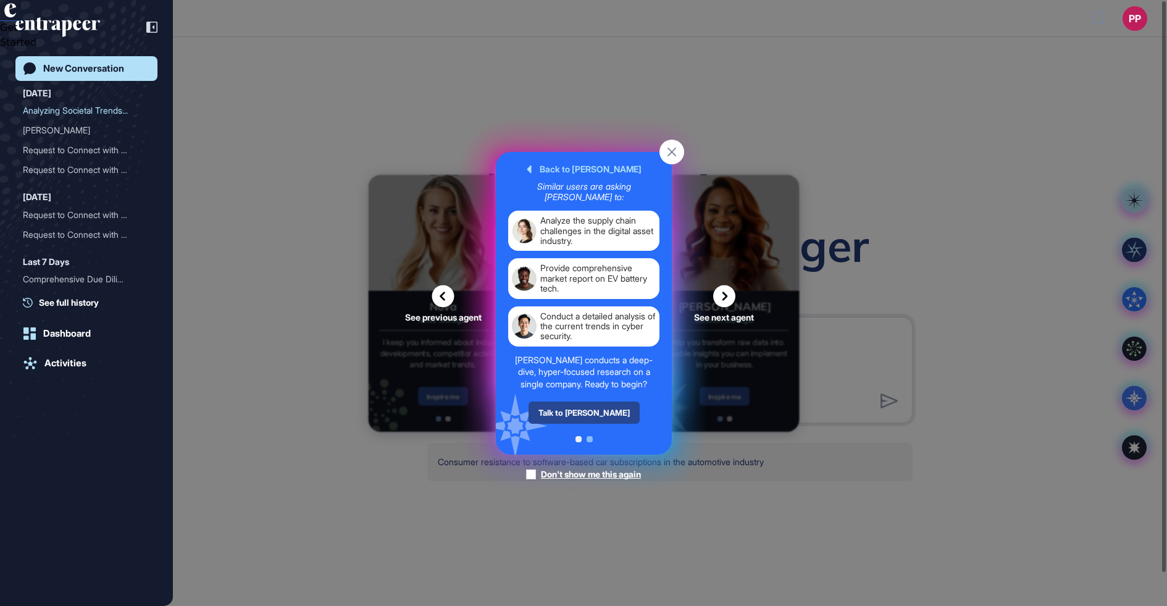
click at [594, 411] on div "Talk to [PERSON_NAME]" at bounding box center [583, 412] width 111 height 22
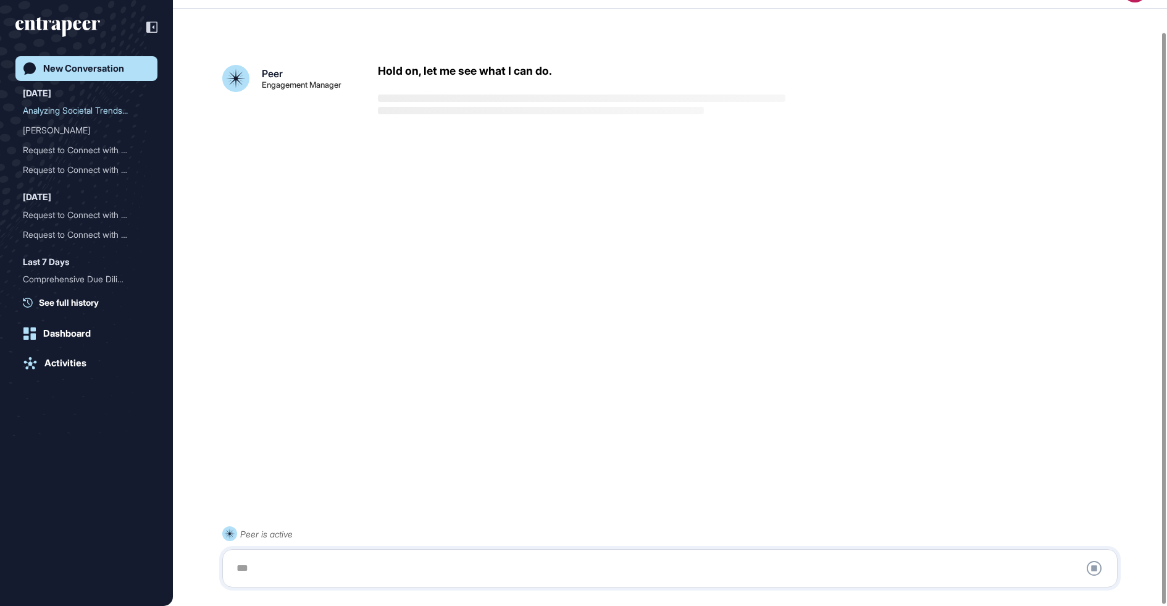
scroll to position [34, 0]
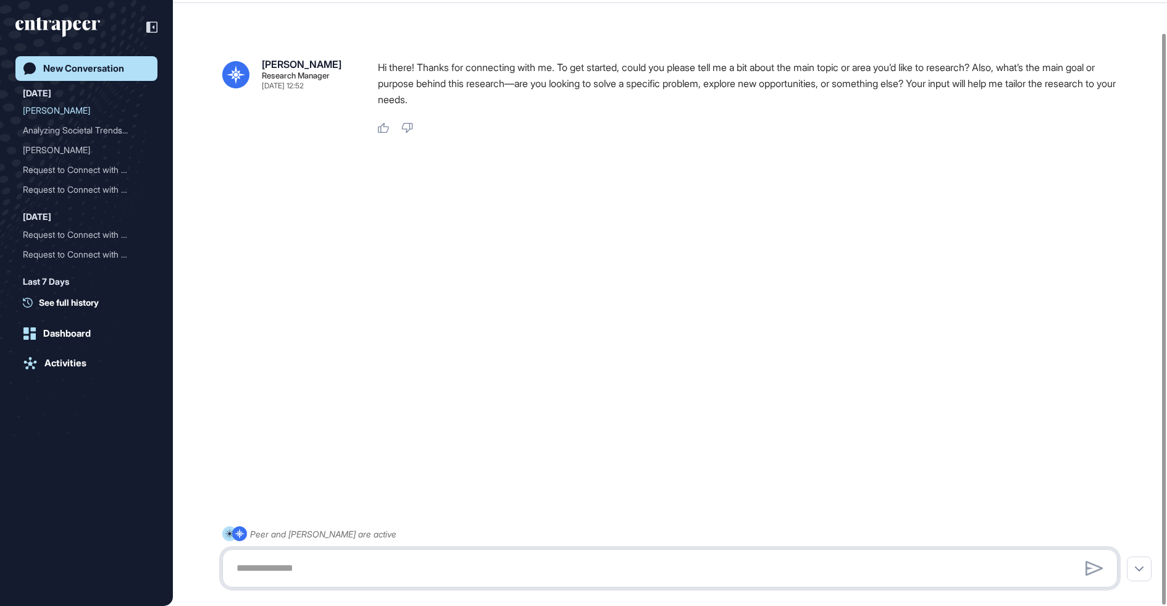
click at [432, 571] on textarea at bounding box center [670, 568] width 882 height 25
paste textarea "**********"
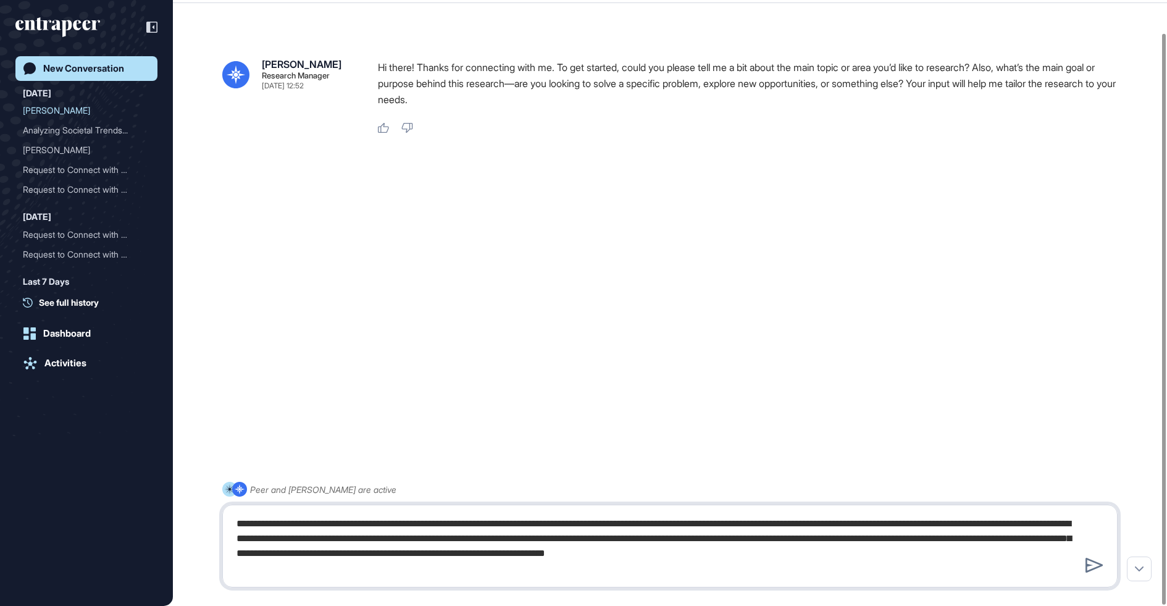
type textarea "**********"
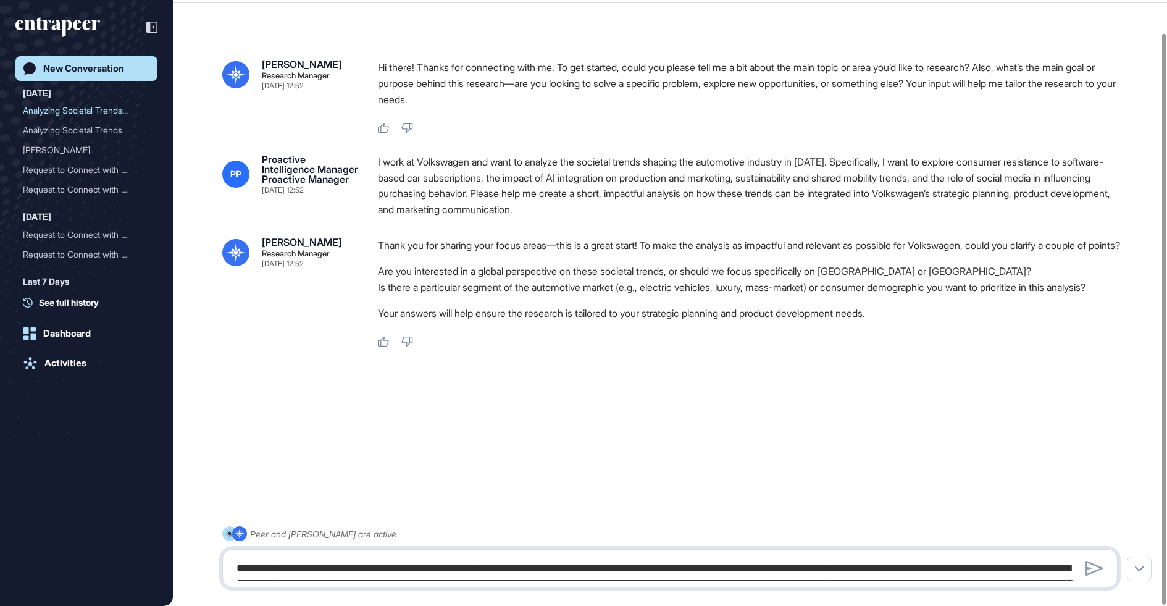
click at [432, 571] on textarea "**********" at bounding box center [670, 568] width 882 height 25
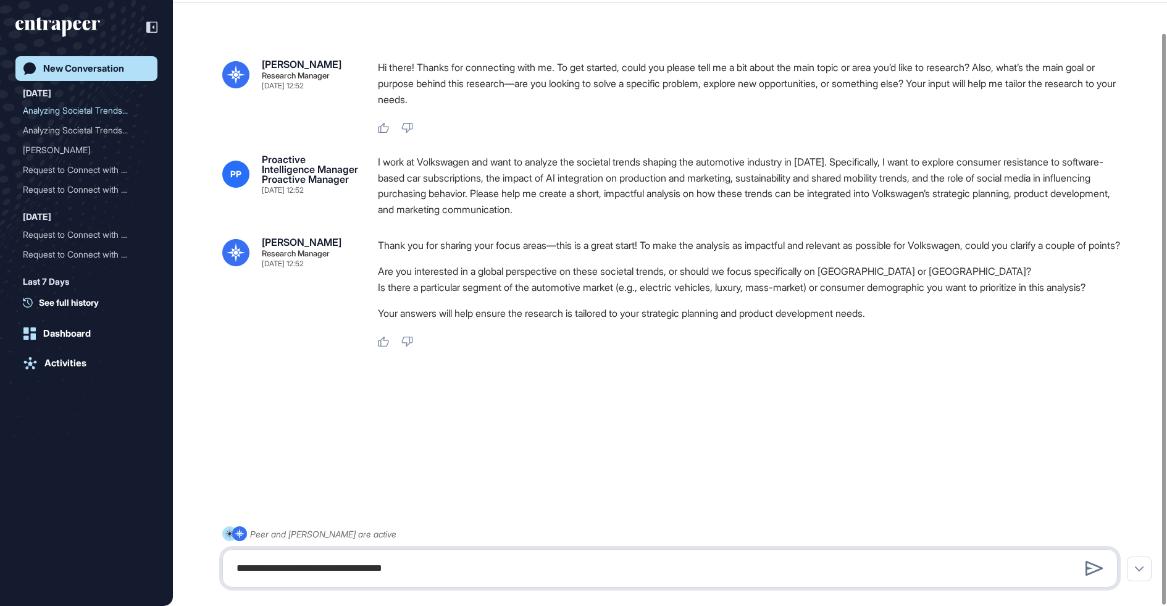
type textarea "**********"
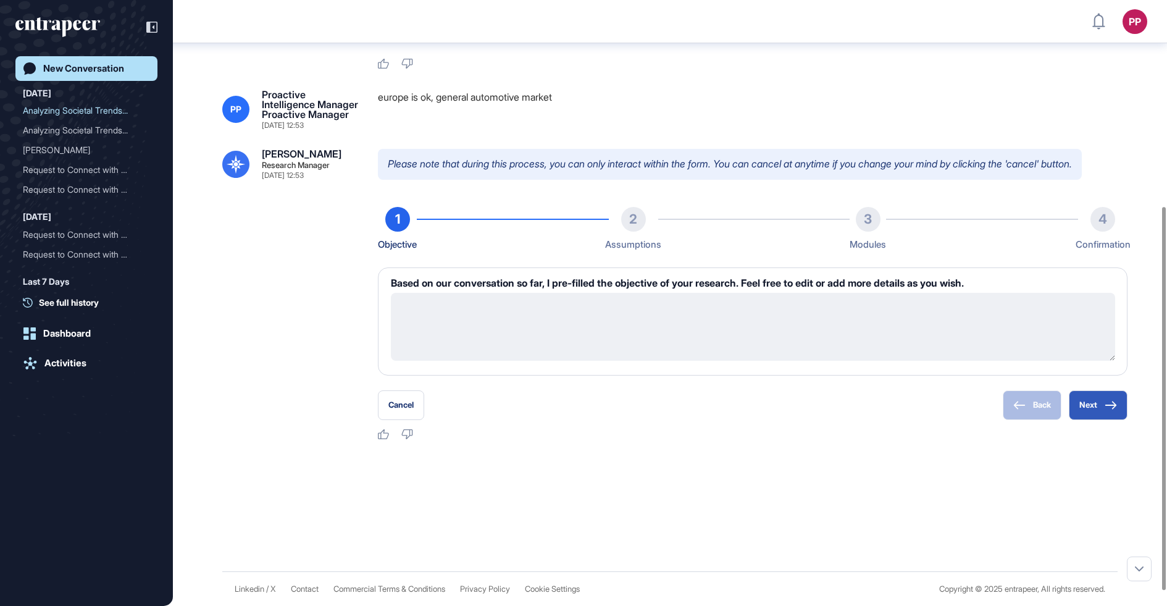
scroll to position [348, 0]
click at [1106, 405] on icon at bounding box center [1111, 405] width 12 height 9
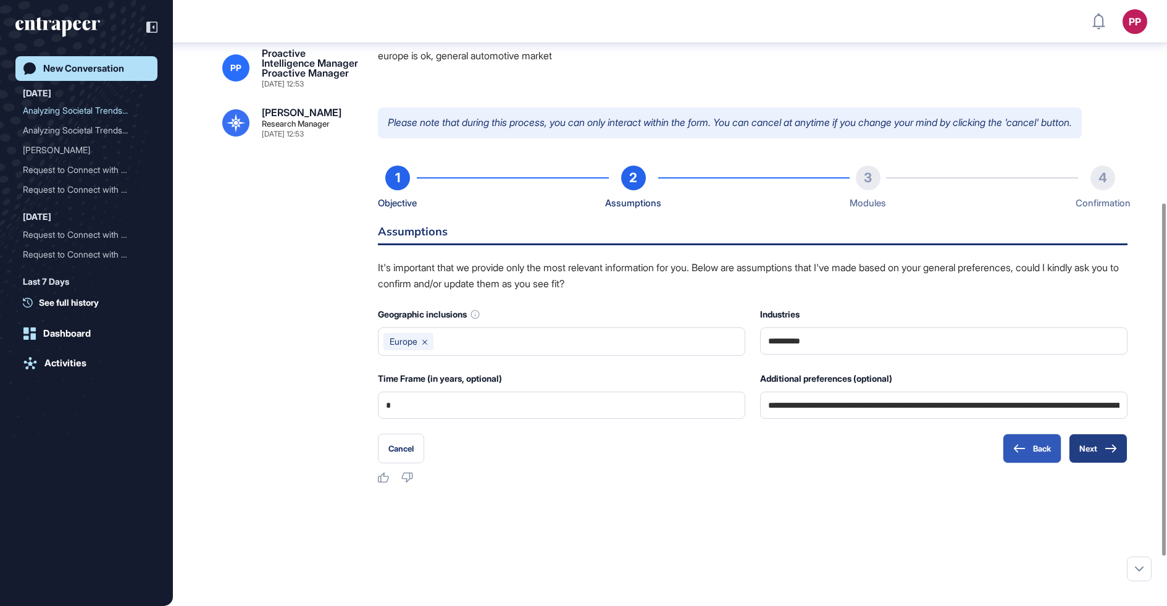
click at [1103, 463] on button "Next" at bounding box center [1098, 449] width 59 height 30
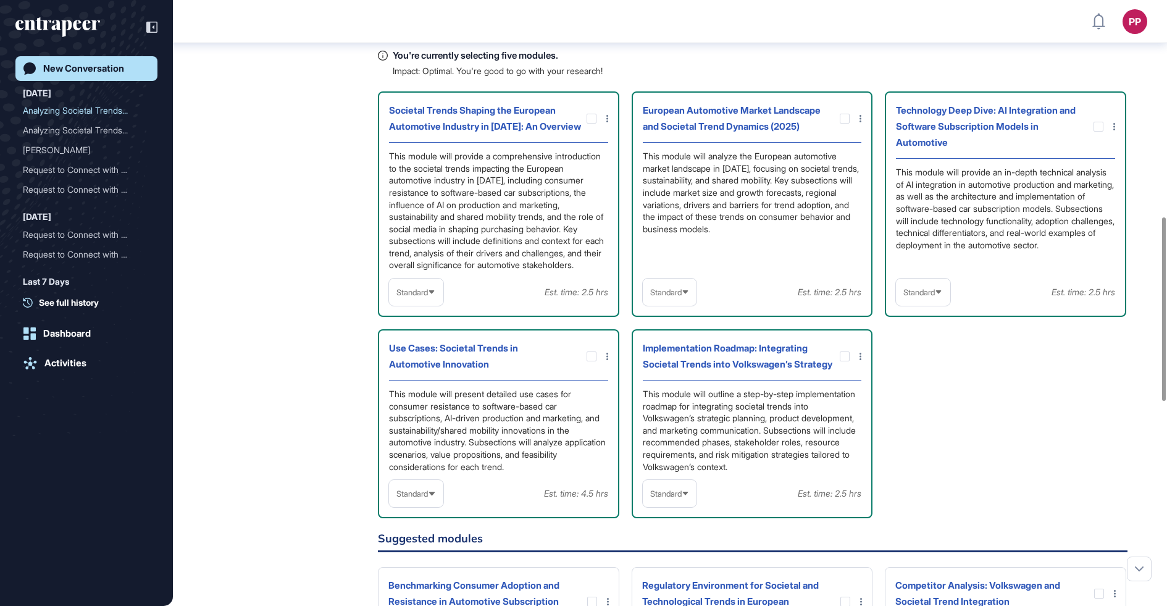
scroll to position [718, 0]
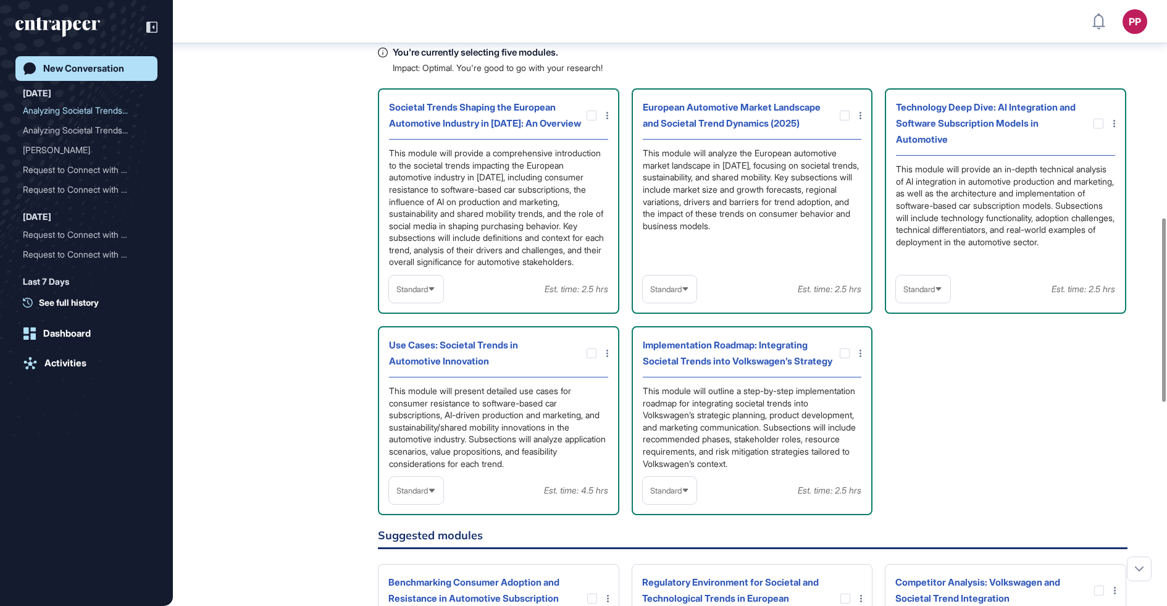
click at [427, 294] on span "Standard" at bounding box center [412, 289] width 31 height 9
click at [416, 356] on li "Standard" at bounding box center [416, 343] width 47 height 25
click at [927, 301] on div "Standard" at bounding box center [923, 289] width 54 height 24
click at [928, 380] on li "In-depth" at bounding box center [923, 368] width 47 height 25
click at [676, 495] on span "Standard" at bounding box center [665, 490] width 31 height 9
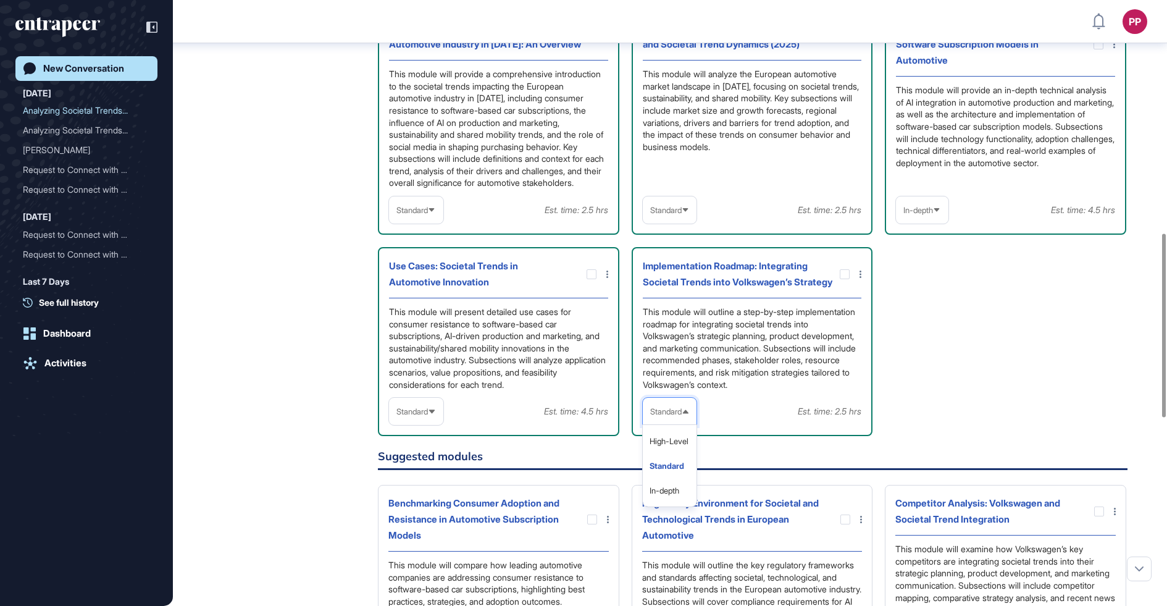
scroll to position [1041, 0]
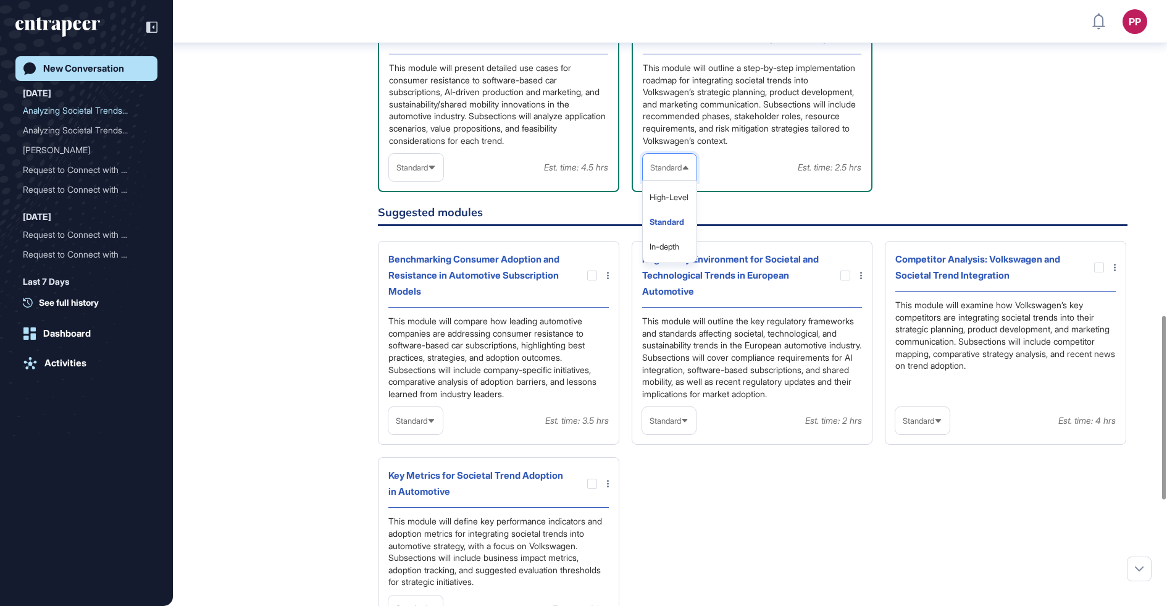
click at [671, 259] on li "In-depth" at bounding box center [670, 246] width 47 height 25
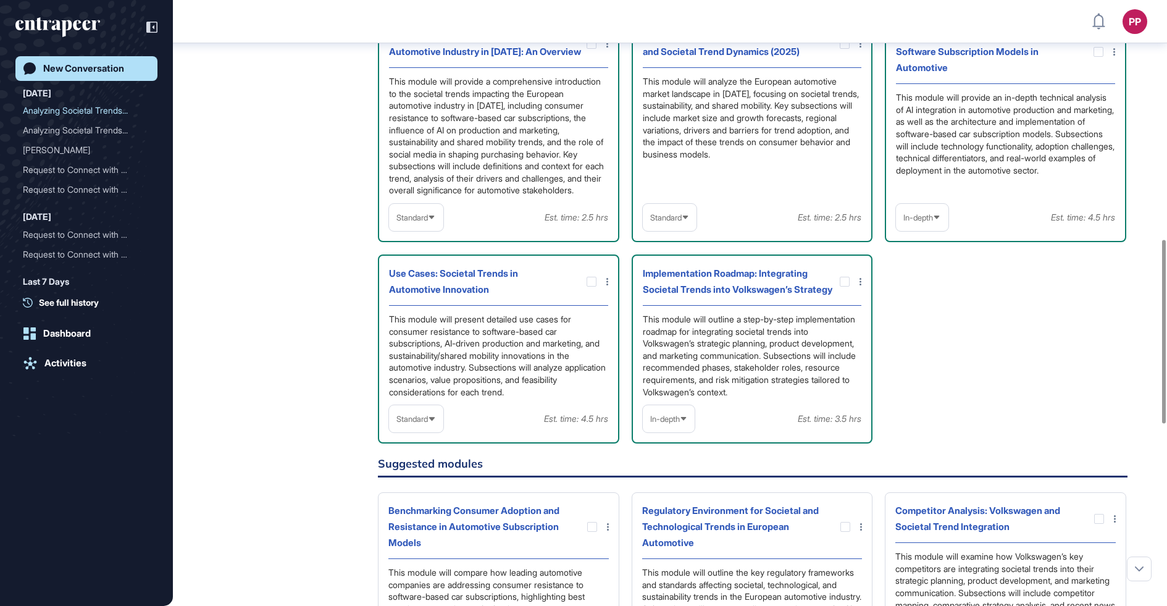
scroll to position [782, 0]
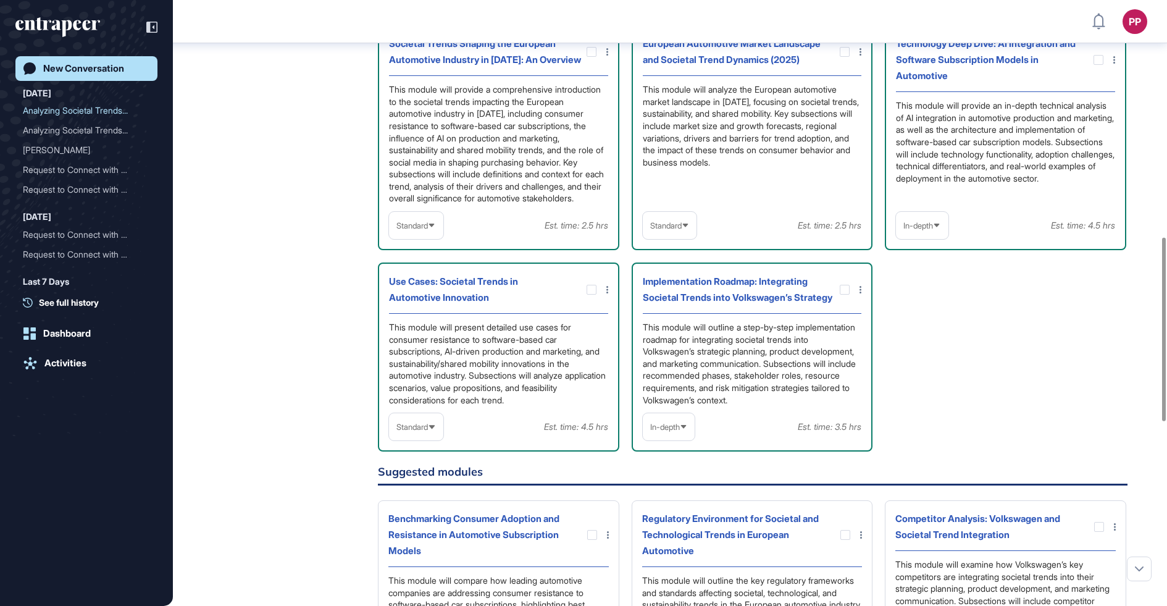
click at [675, 238] on div "Standard" at bounding box center [670, 226] width 54 height 24
click at [683, 267] on li "High-Level" at bounding box center [670, 255] width 47 height 25
click at [0, 0] on icon at bounding box center [0, 0] width 0 height 0
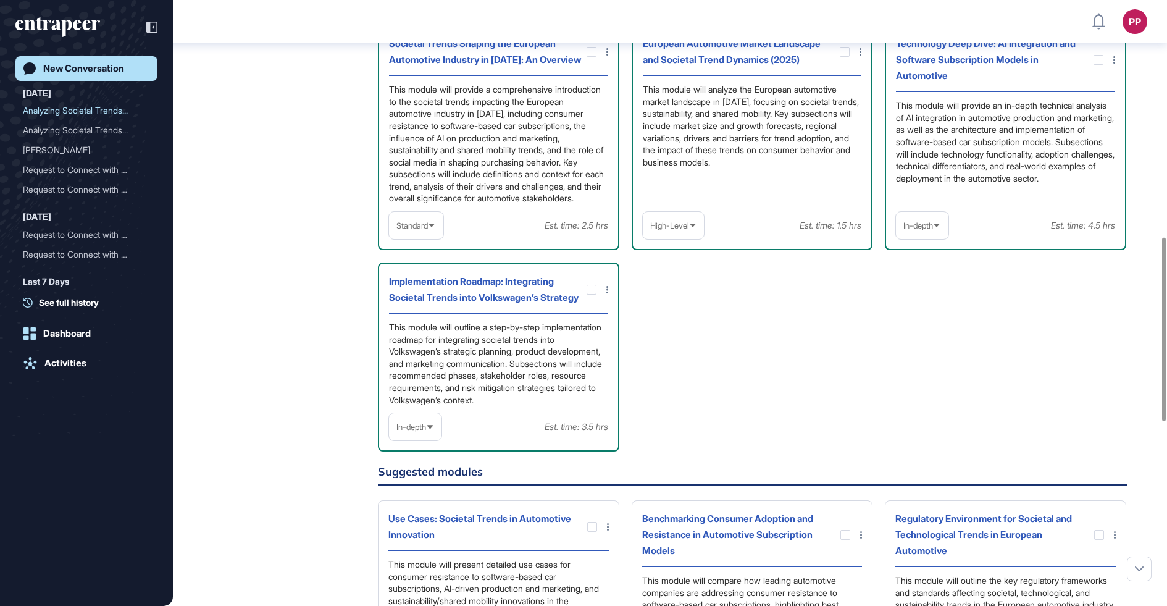
click at [914, 381] on div "Societal Trends Shaping the European Automotive Industry in [DATE]: An Overview…" at bounding box center [753, 238] width 750 height 427
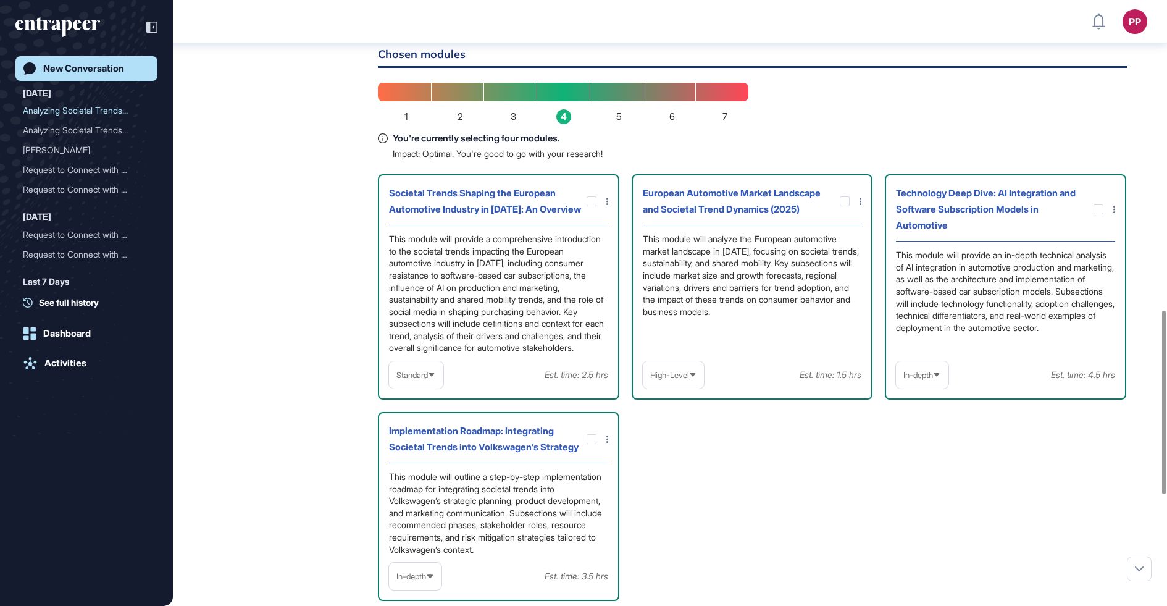
scroll to position [630, 0]
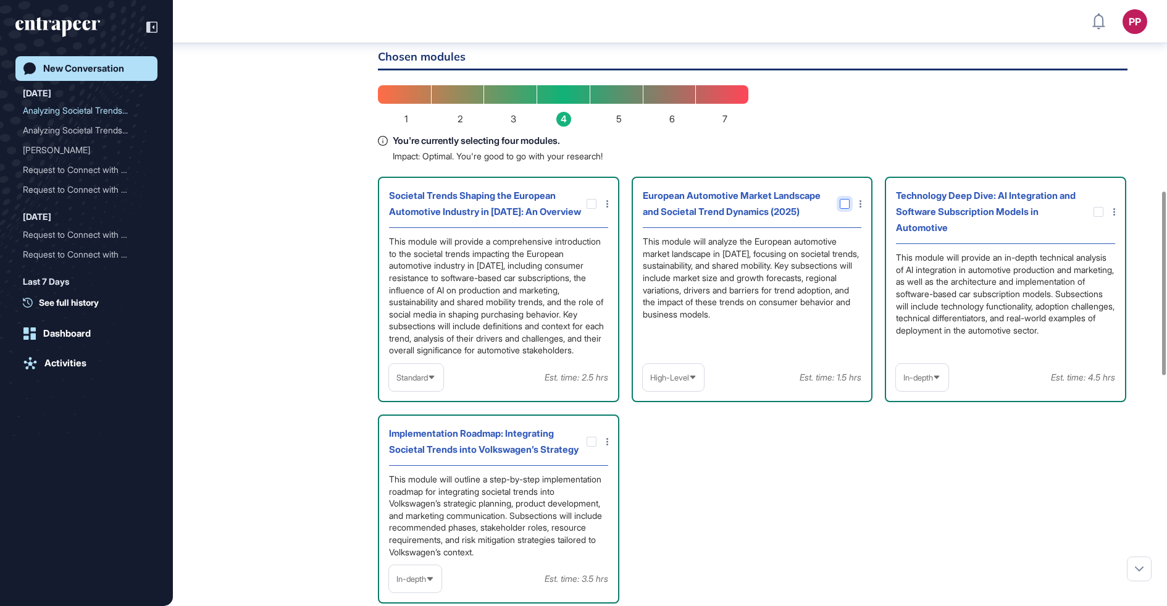
click at [846, 209] on div at bounding box center [845, 204] width 10 height 10
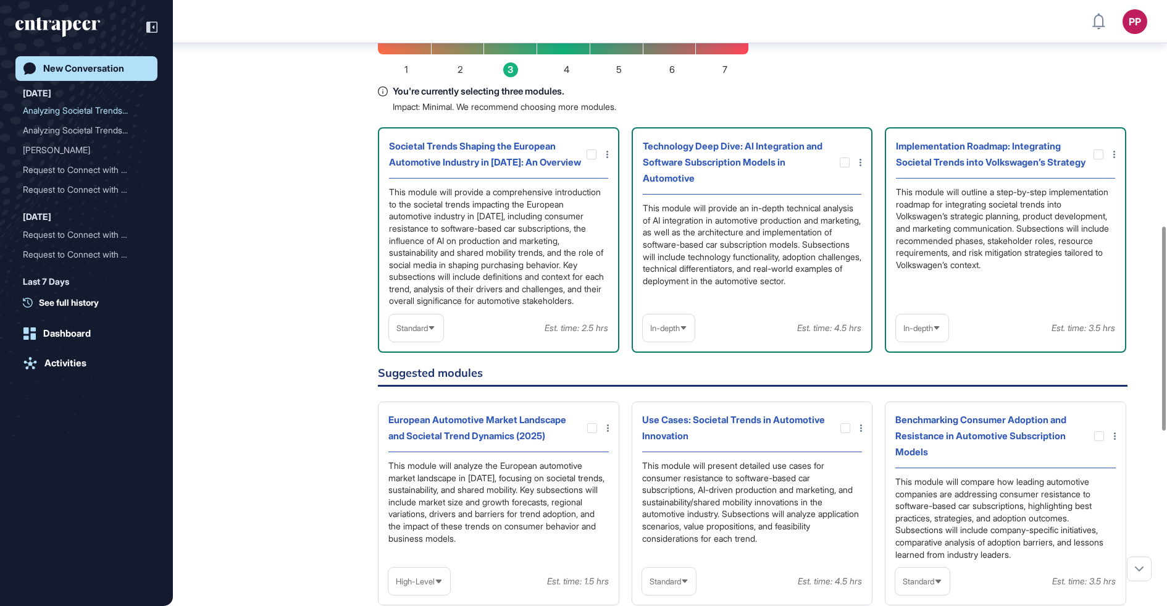
scroll to position [814, 0]
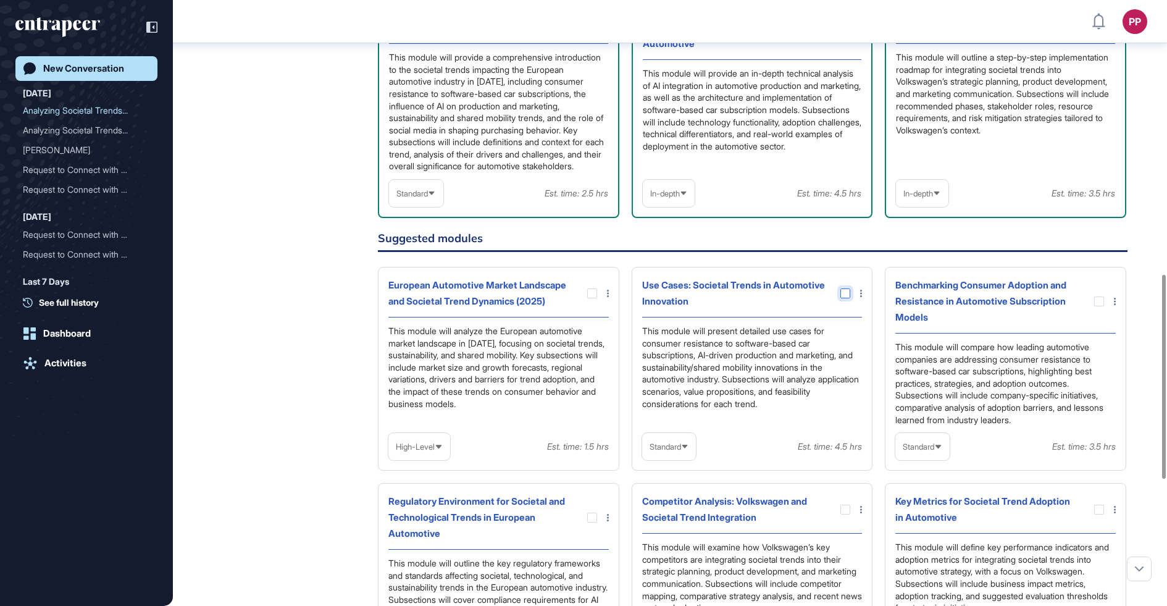
click at [845, 298] on div at bounding box center [846, 293] width 10 height 10
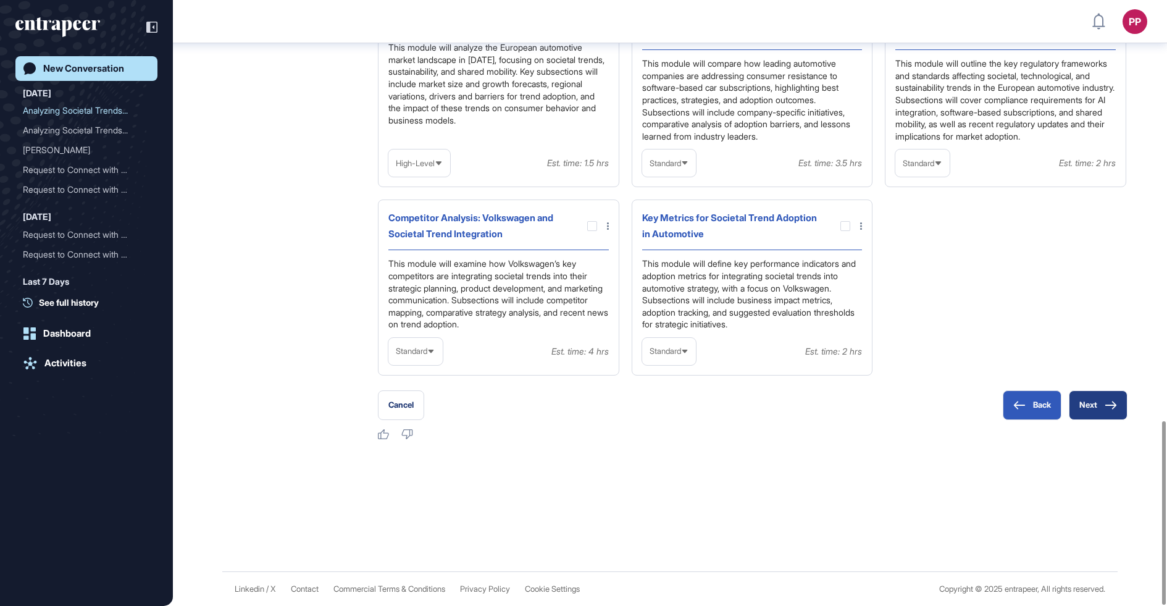
click at [1098, 409] on button "Next" at bounding box center [1098, 405] width 59 height 30
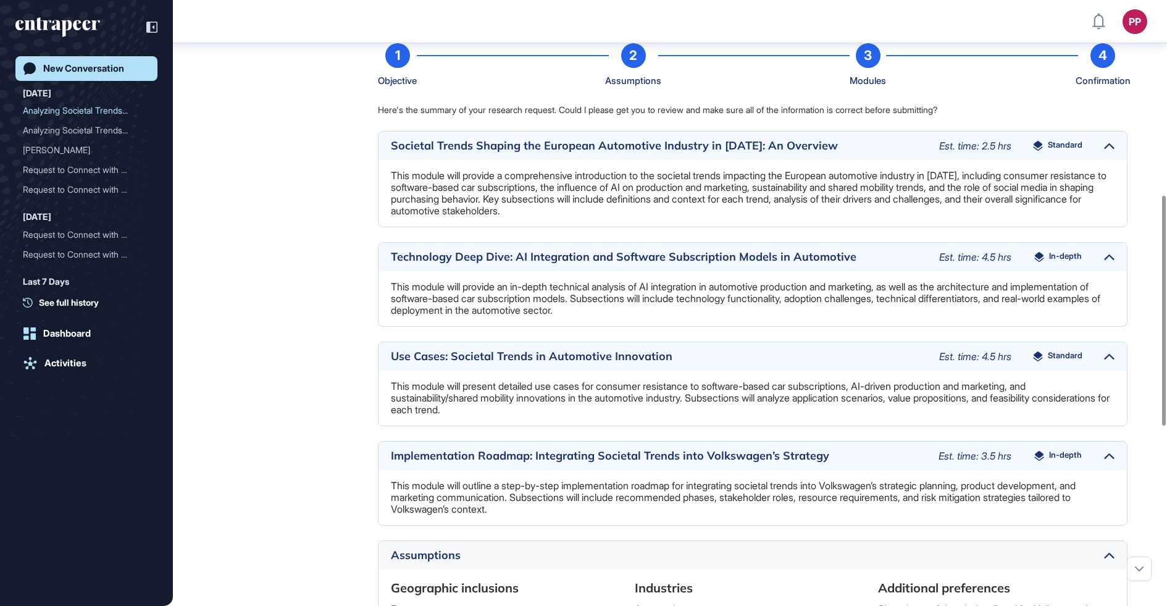
scroll to position [560, 0]
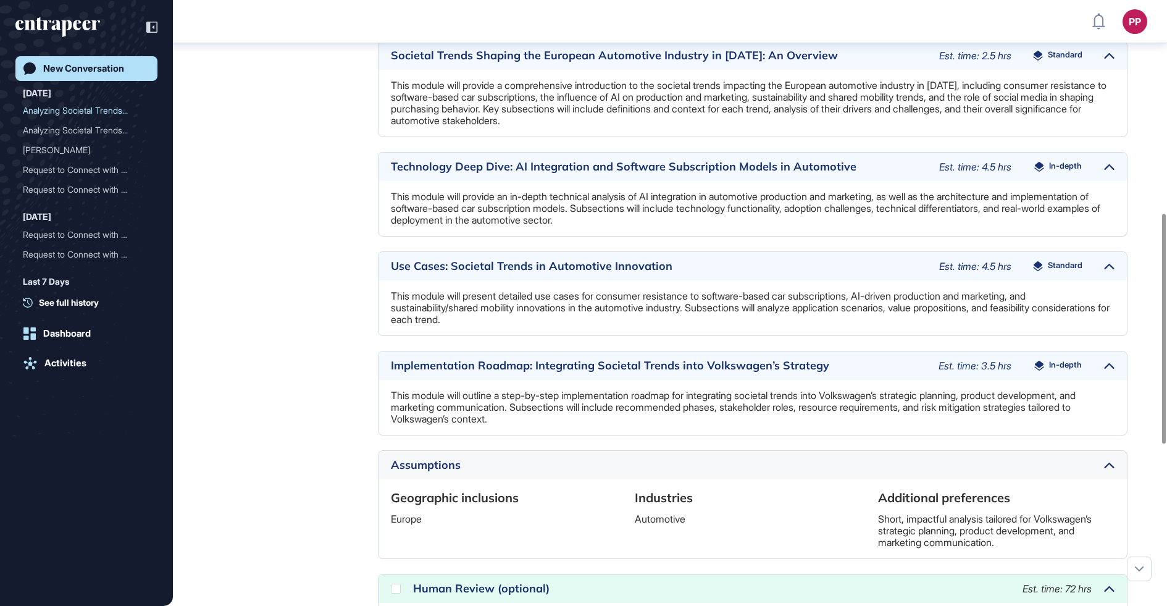
click at [1103, 280] on div "Use Cases: Societal Trends in Automotive Innovation Est. time: 4.5 hrs Standard" at bounding box center [753, 266] width 749 height 28
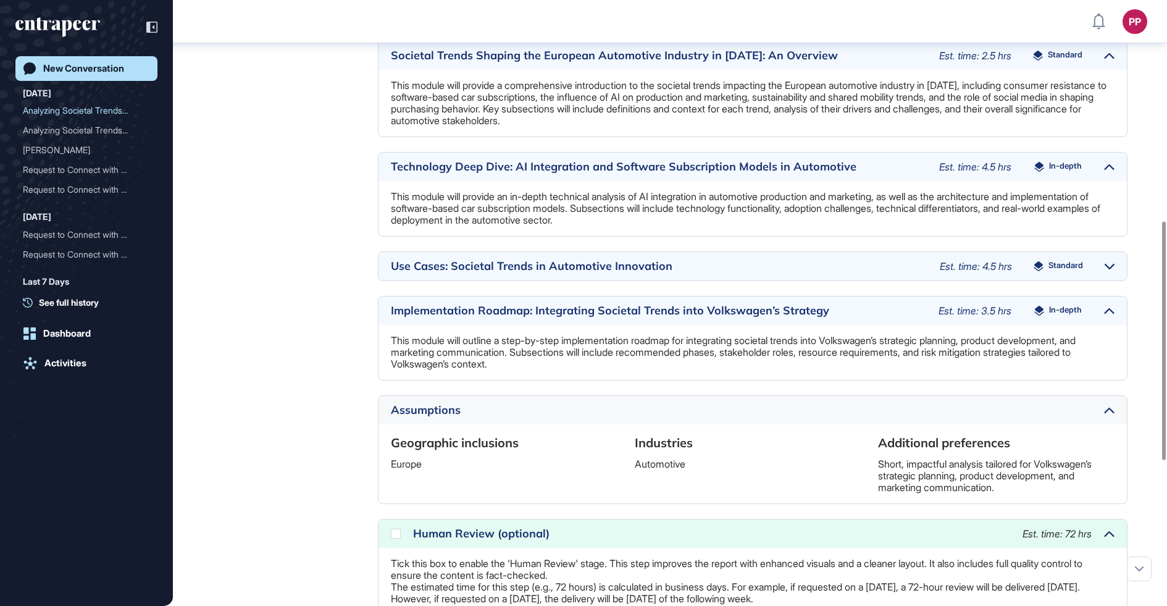
click at [1103, 280] on div "Use Cases: Societal Trends in Automotive Innovation Est. time: 4.5 hrs Standard" at bounding box center [753, 266] width 749 height 28
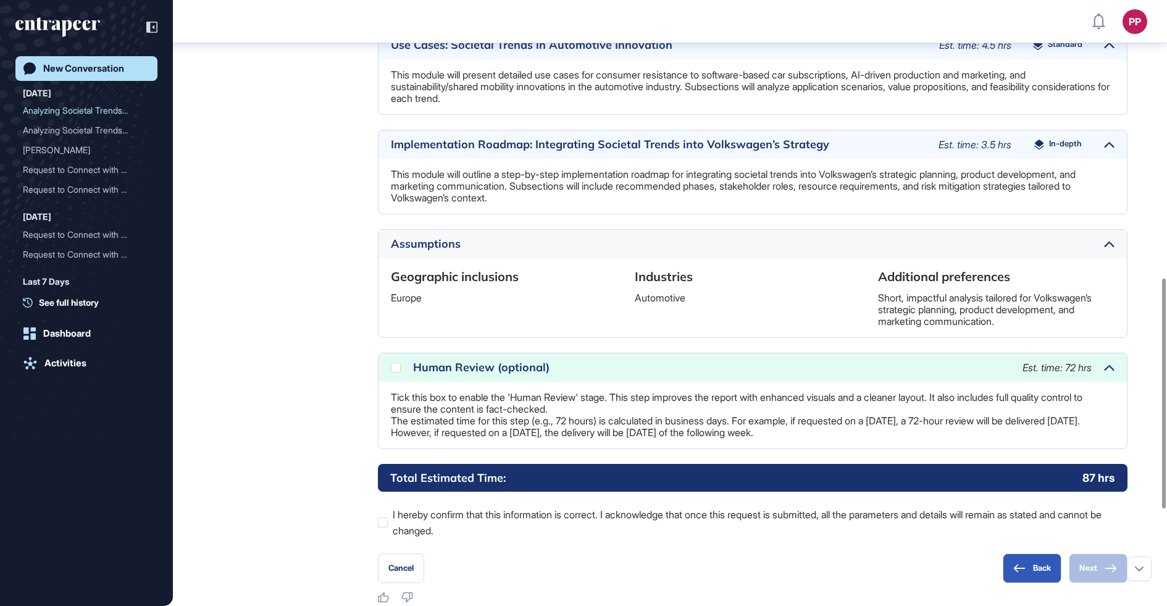
scroll to position [819, 0]
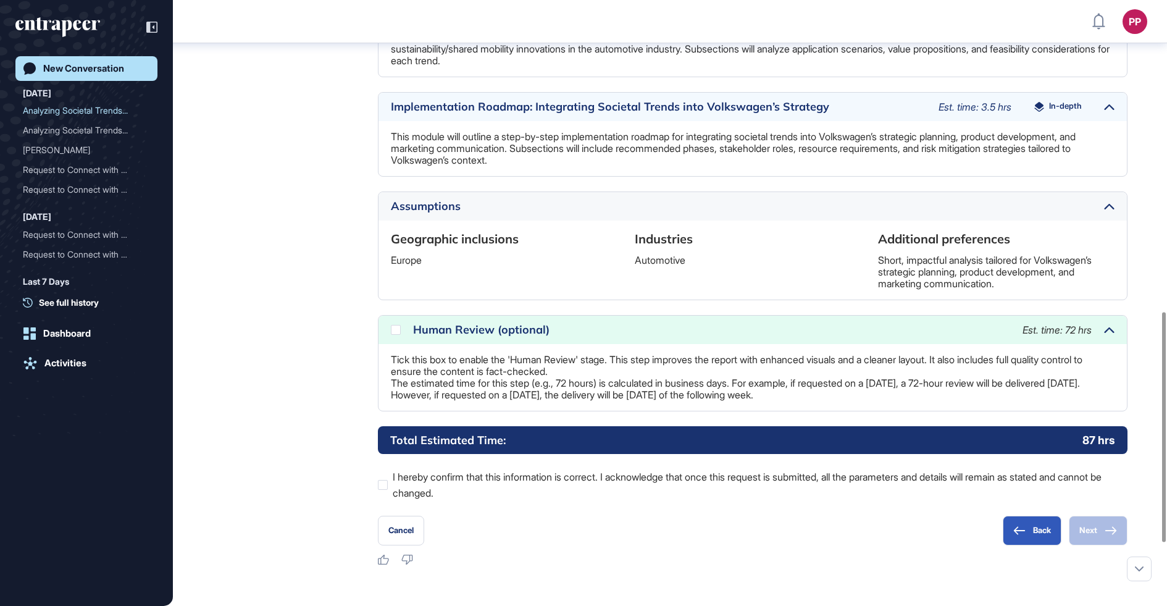
click at [503, 335] on div "Human Review (optional)" at bounding box center [711, 329] width 597 height 11
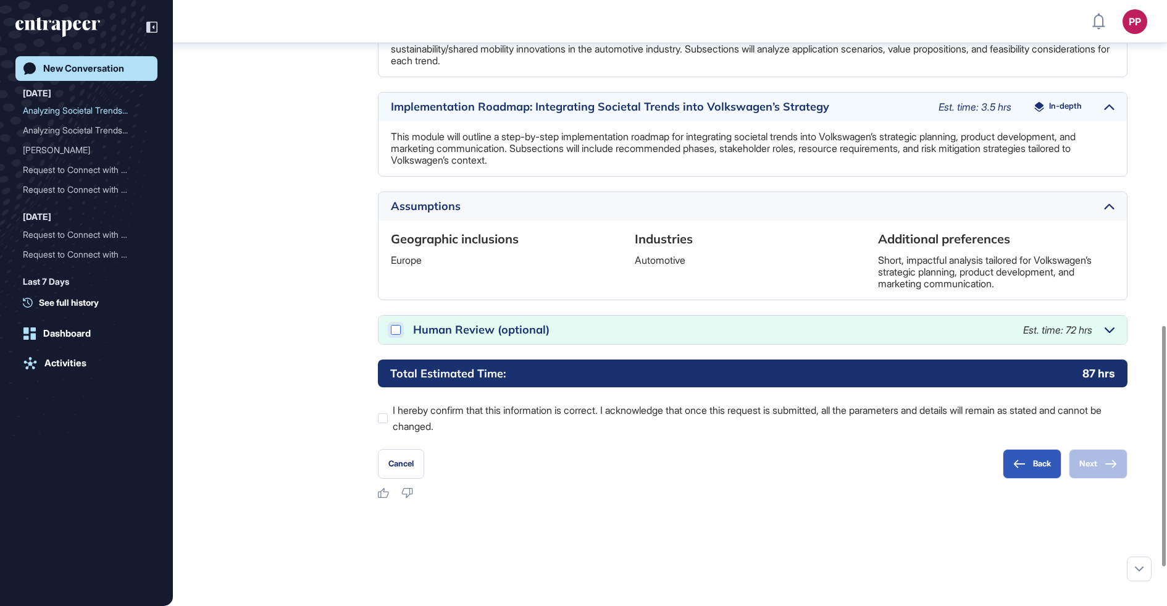
click at [0, 0] on icon at bounding box center [0, 0] width 0 height 0
click at [678, 387] on div "Total Estimated Time: 15 hrs" at bounding box center [753, 373] width 750 height 28
click at [668, 434] on label "I hereby confirm that this information is correct. I acknowledge that once this…" at bounding box center [753, 418] width 750 height 32
click at [1092, 498] on div "Please note that during this process, you can only interact within the form. Yo…" at bounding box center [753, 67] width 750 height 862
click at [1092, 479] on button "Next" at bounding box center [1098, 464] width 59 height 30
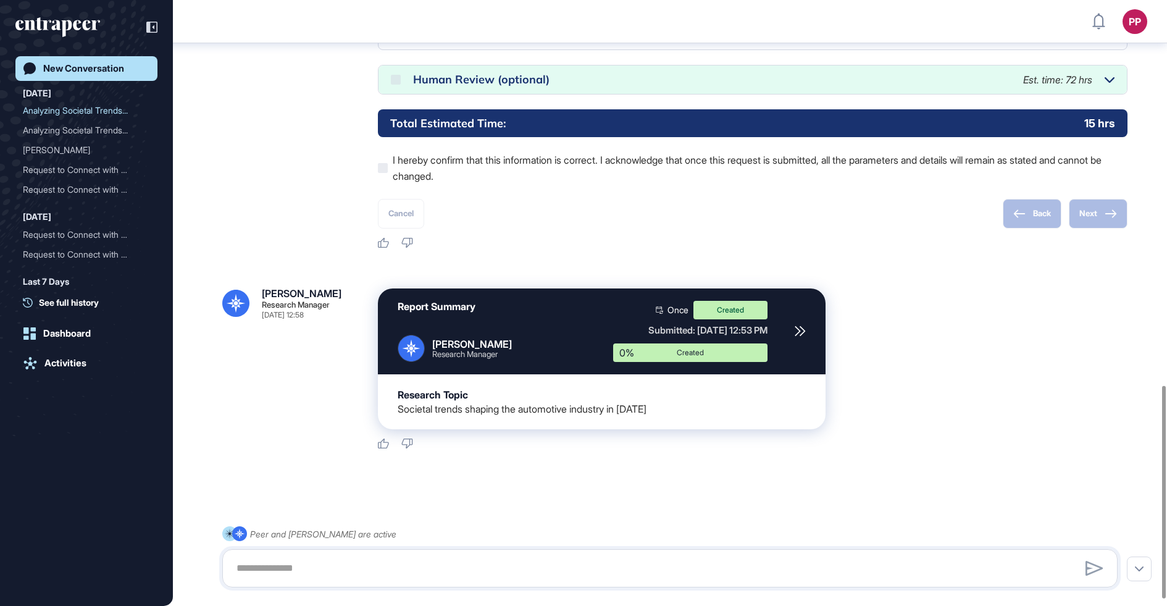
scroll to position [1117, 0]
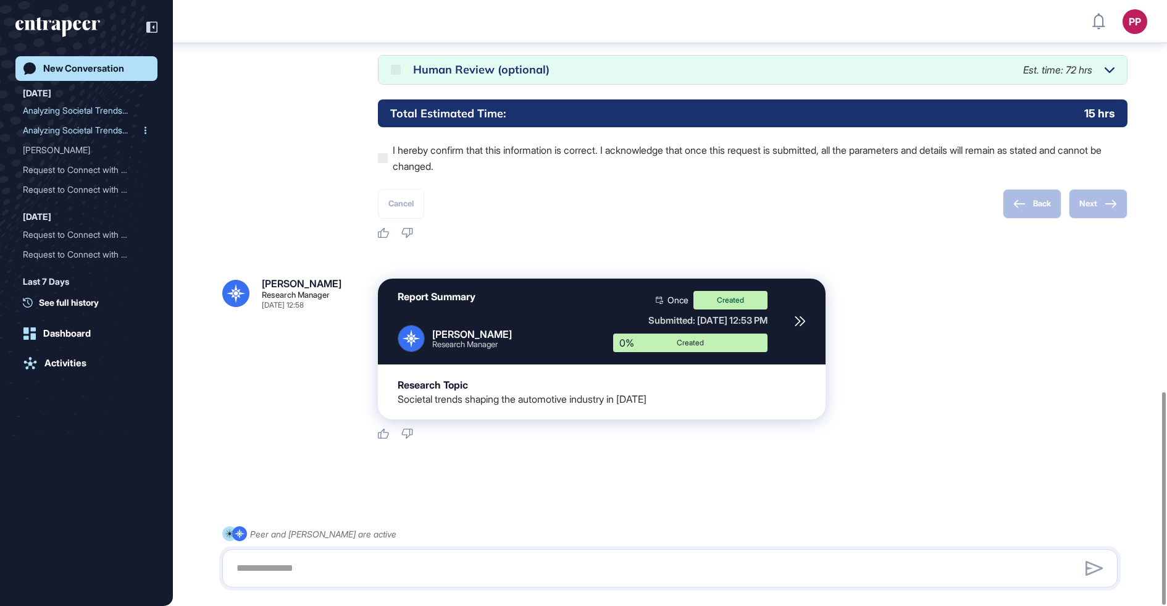
click at [47, 133] on div "Analyzing Societal Trends..." at bounding box center [81, 130] width 117 height 20
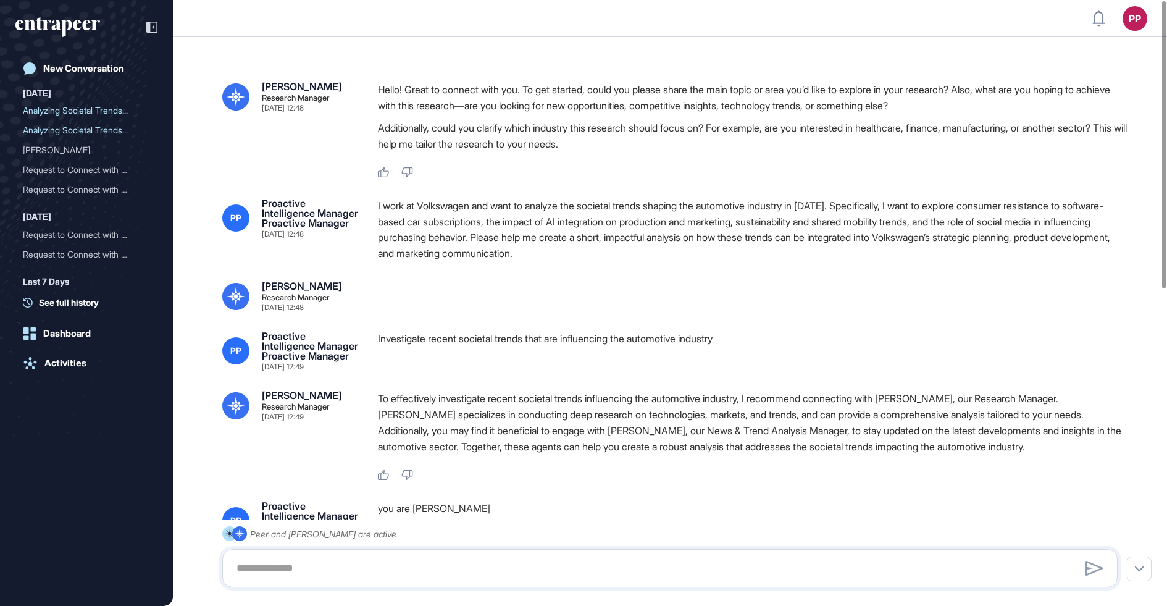
scroll to position [3, 0]
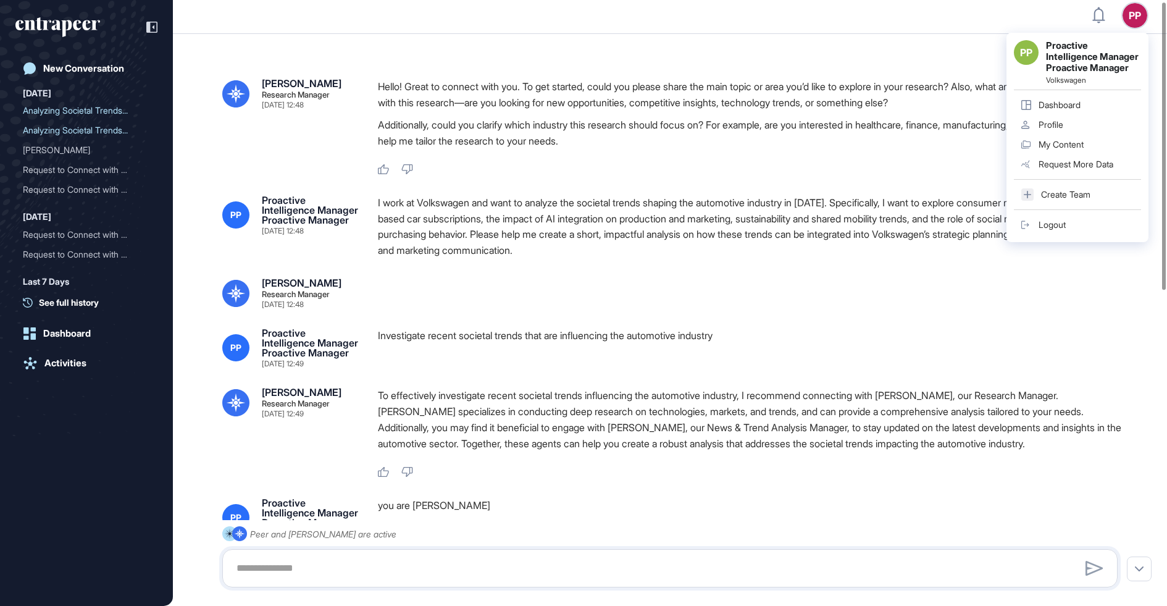
click at [1133, 5] on div "PP" at bounding box center [1135, 15] width 25 height 25
click at [1036, 235] on link "Logout" at bounding box center [1077, 225] width 127 height 20
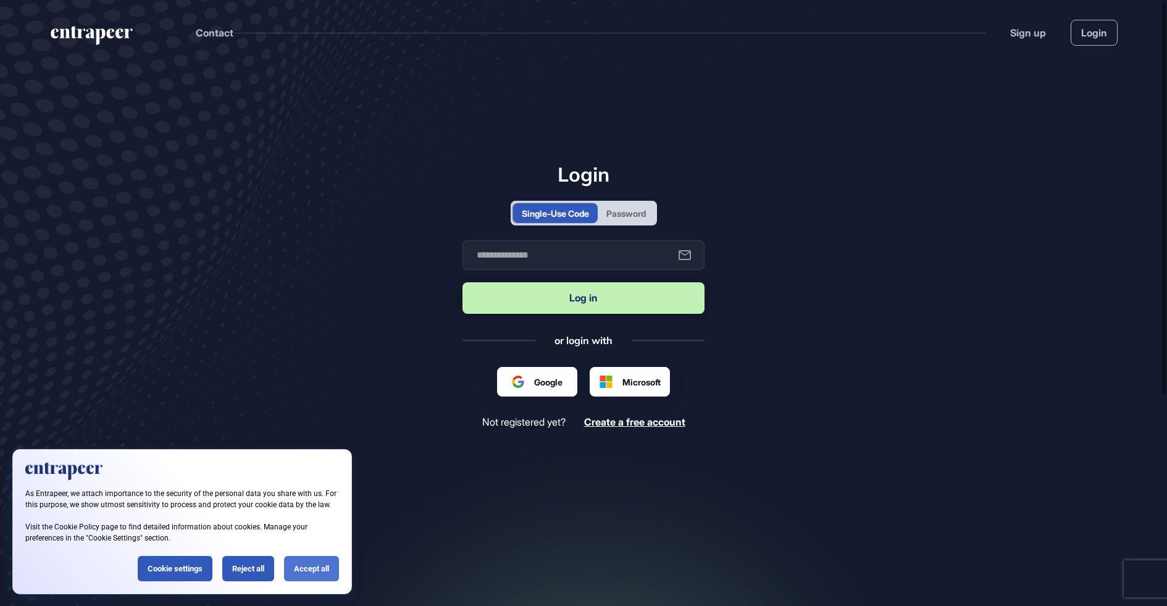
click at [309, 568] on div "Accept all" at bounding box center [311, 568] width 55 height 25
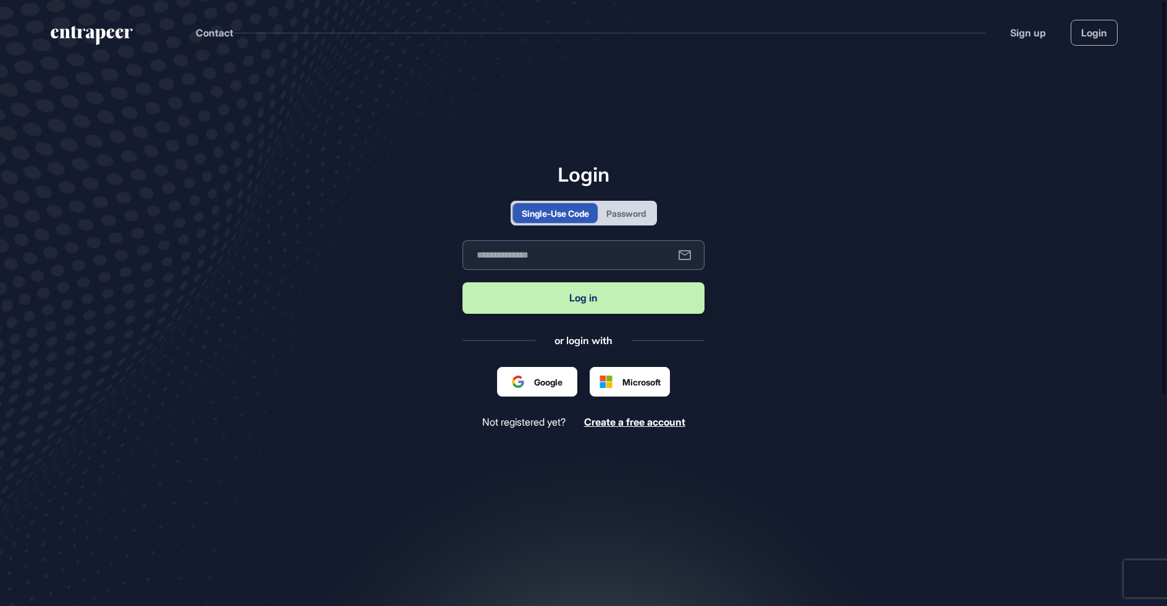
click at [487, 267] on input "text" at bounding box center [584, 255] width 242 height 30
type input "**********"
click at [566, 298] on button "Log in" at bounding box center [584, 297] width 242 height 31
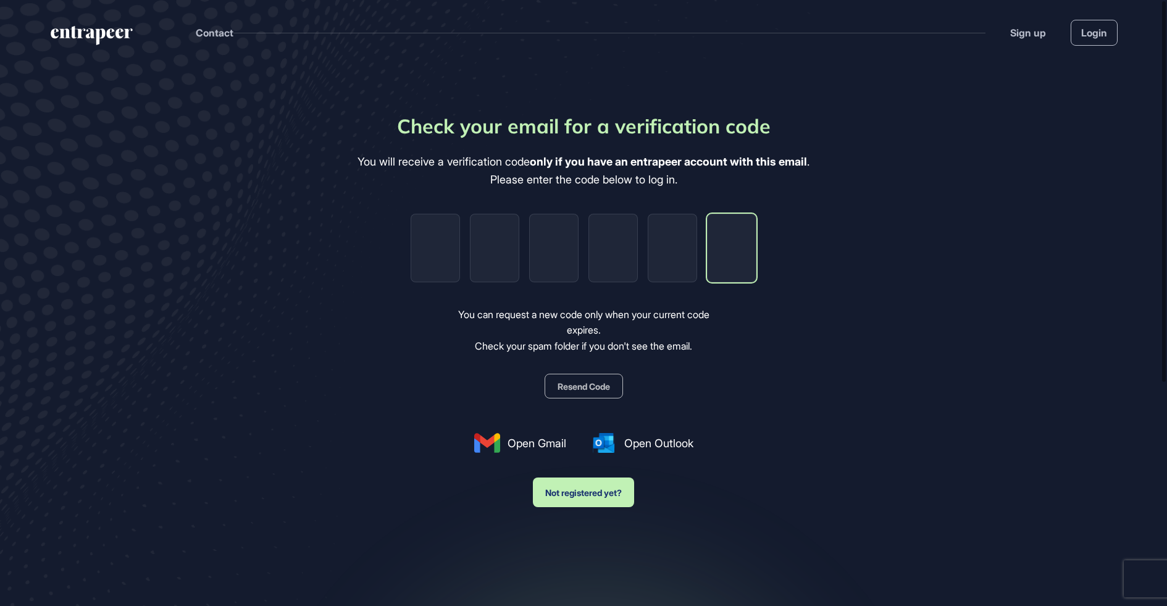
paste input "*"
type input "*"
